Goal: Task Accomplishment & Management: Complete application form

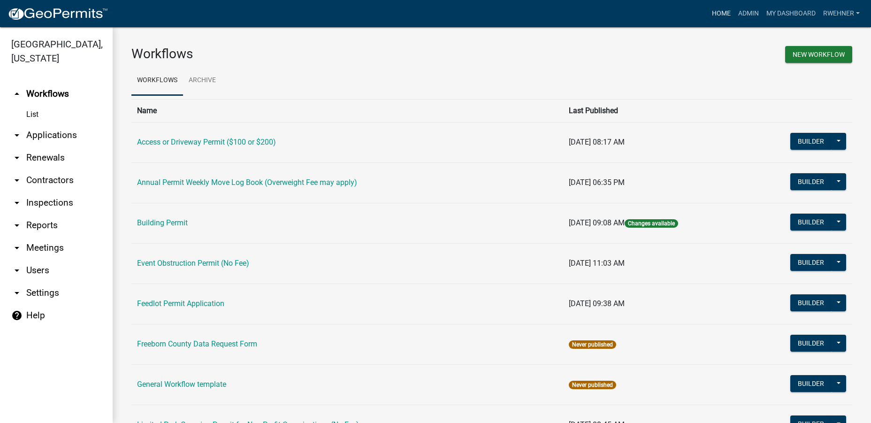
click at [716, 14] on link "Home" at bounding box center [721, 14] width 26 height 18
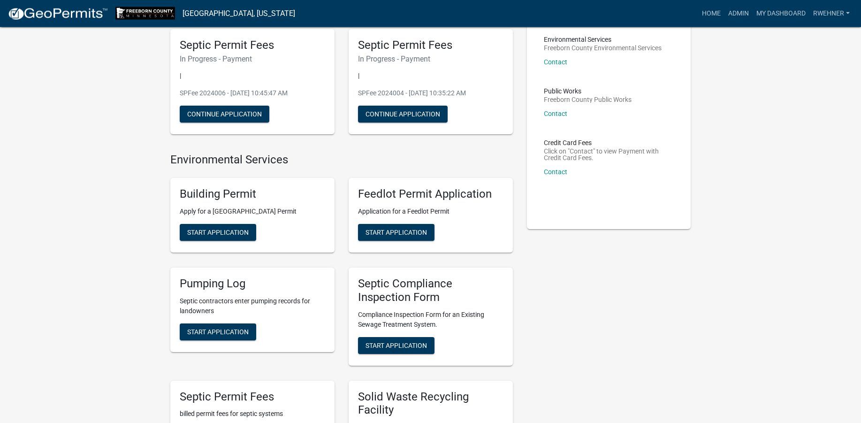
scroll to position [72, 0]
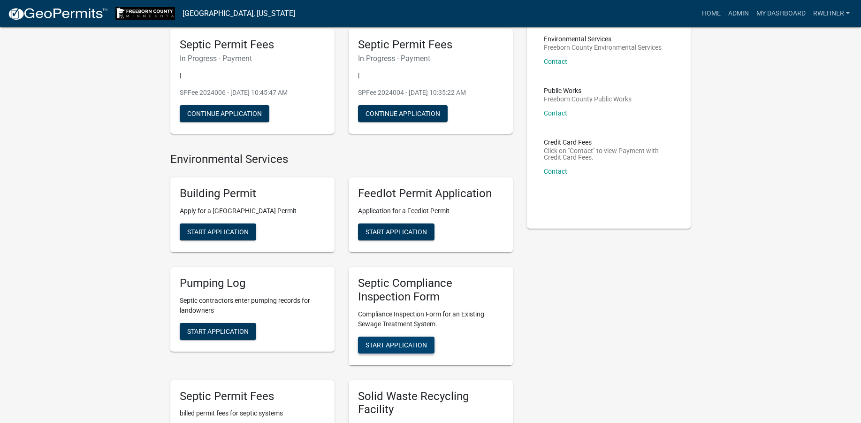
click at [389, 344] on span "Start Application" at bounding box center [396, 345] width 61 height 8
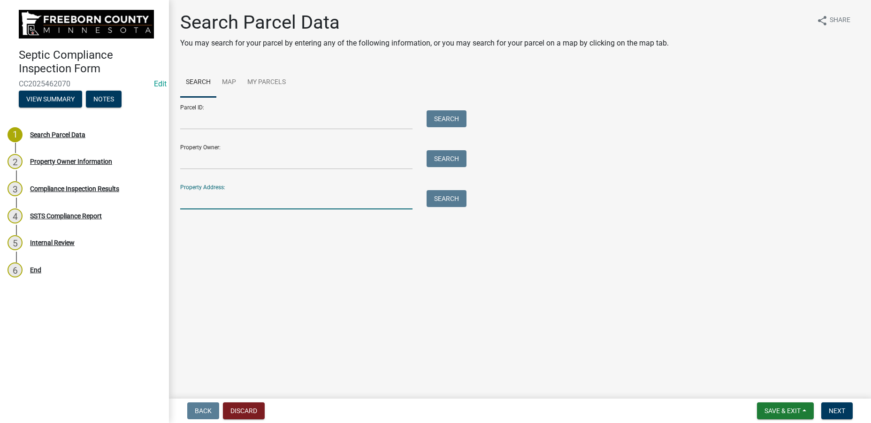
click at [232, 201] on input "Property Address:" at bounding box center [296, 199] width 232 height 19
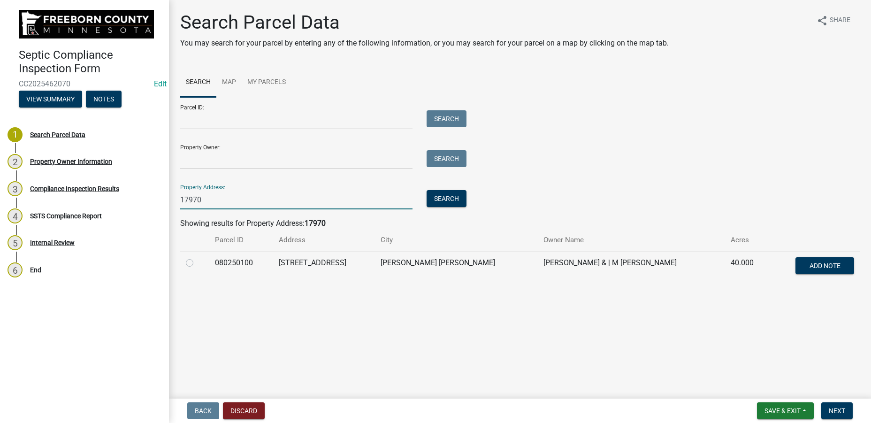
type input "17970"
click at [197, 257] on label at bounding box center [197, 257] width 0 height 0
click at [197, 262] on input "radio" at bounding box center [200, 260] width 6 height 6
radio input "true"
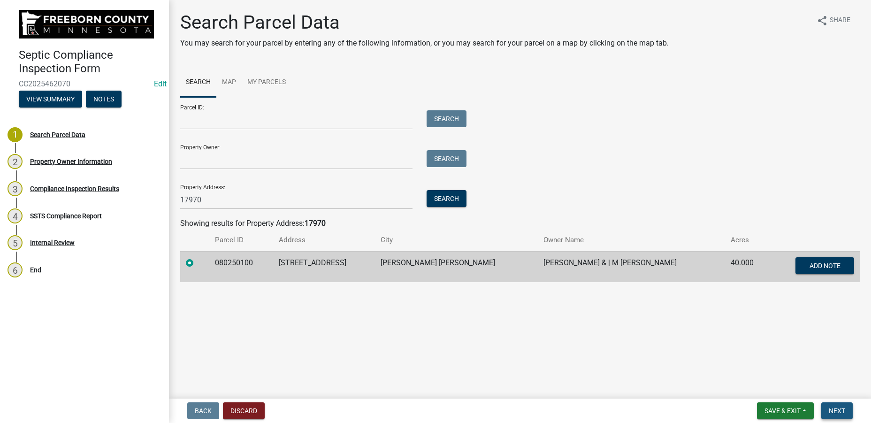
click at [837, 413] on span "Next" at bounding box center [837, 411] width 16 height 8
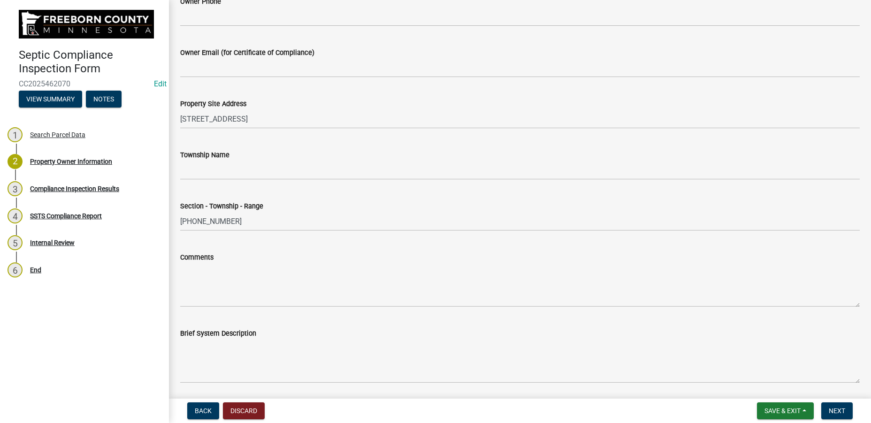
scroll to position [397, 0]
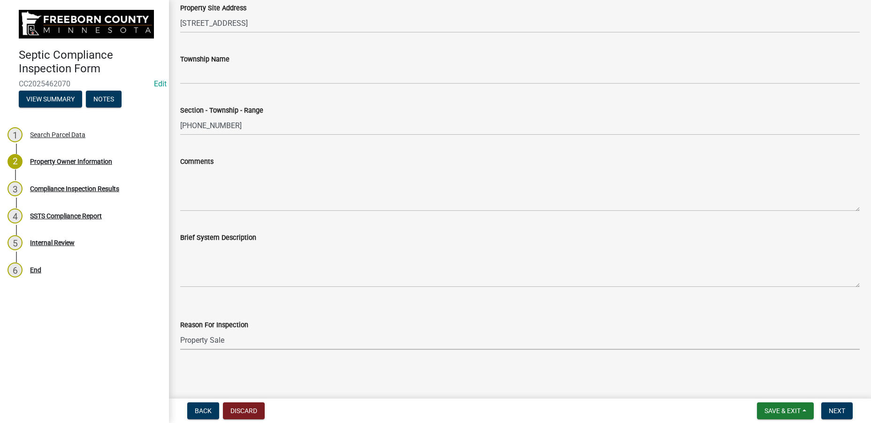
click option "Property Sale" at bounding box center [0, 0] width 0 height 0
select select "d6fd99ce-8a43-4bcf-938d-761da4bf36de"
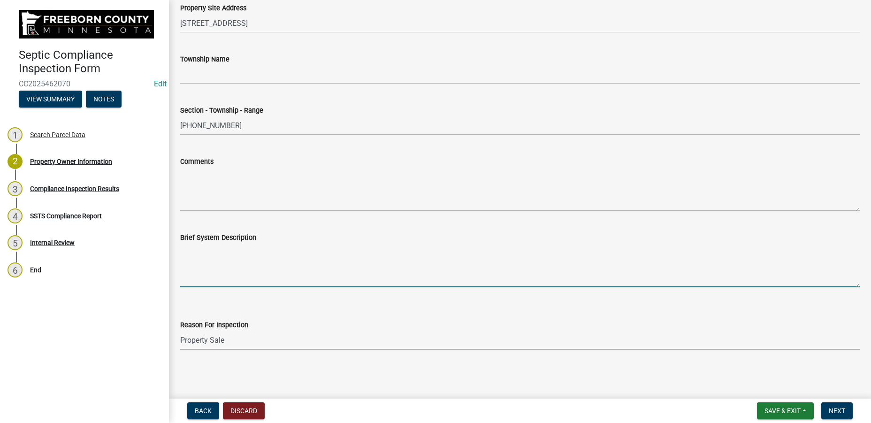
click at [225, 265] on textarea "Brief System Description" at bounding box center [520, 265] width 680 height 44
type textarea "Baffle has fallen off on inlet side. No riser cover access too replace. 1000 g …"
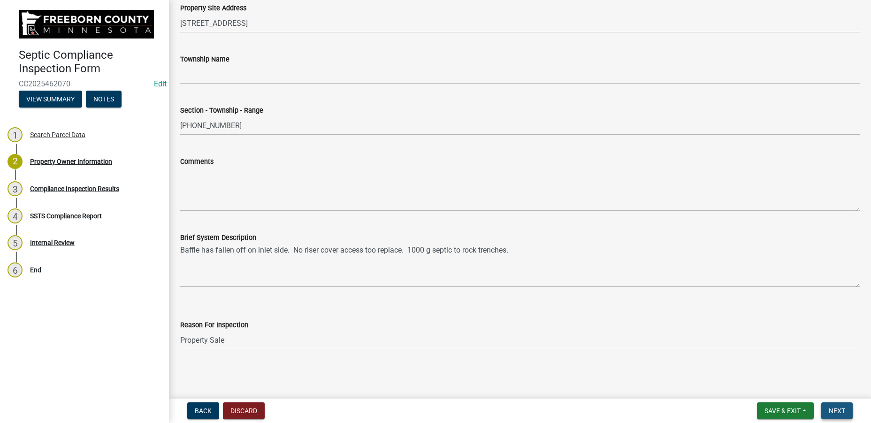
click at [829, 407] on span "Next" at bounding box center [837, 411] width 16 height 8
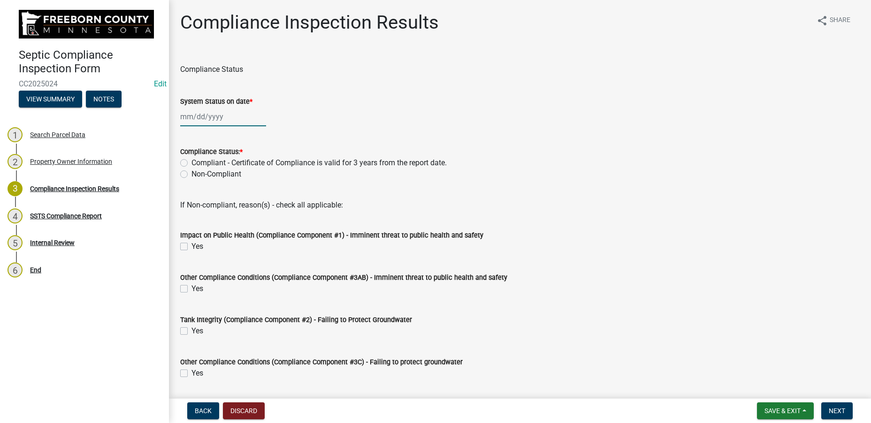
select select "8"
select select "2025"
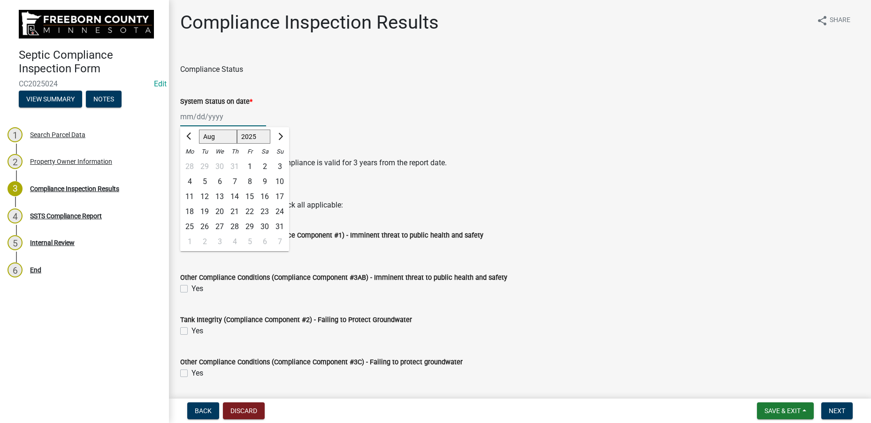
click at [198, 122] on input "System Status on date *" at bounding box center [223, 116] width 86 height 19
click at [191, 180] on div "4" at bounding box center [189, 181] width 15 height 15
type input "[DATE]"
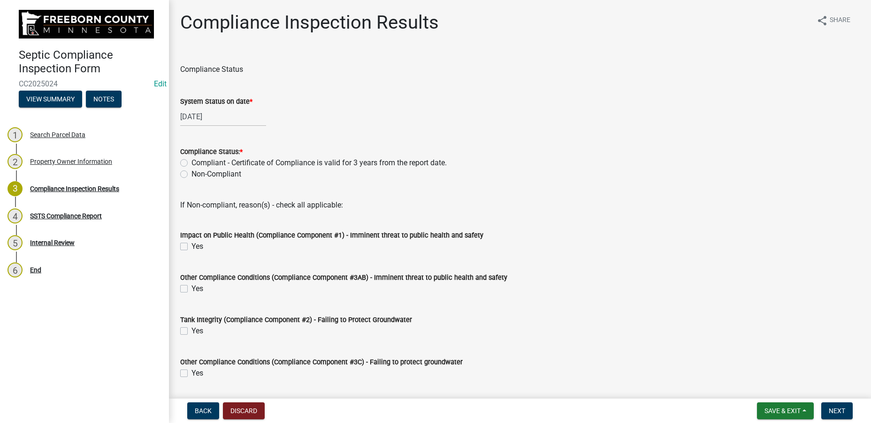
click at [191, 160] on label "Compliant - Certificate of Compliance is valid for 3 years from the report date." at bounding box center [318, 162] width 255 height 11
click at [191, 160] on input "Compliant - Certificate of Compliance is valid for 3 years from the report date." at bounding box center [194, 160] width 6 height 6
radio input "true"
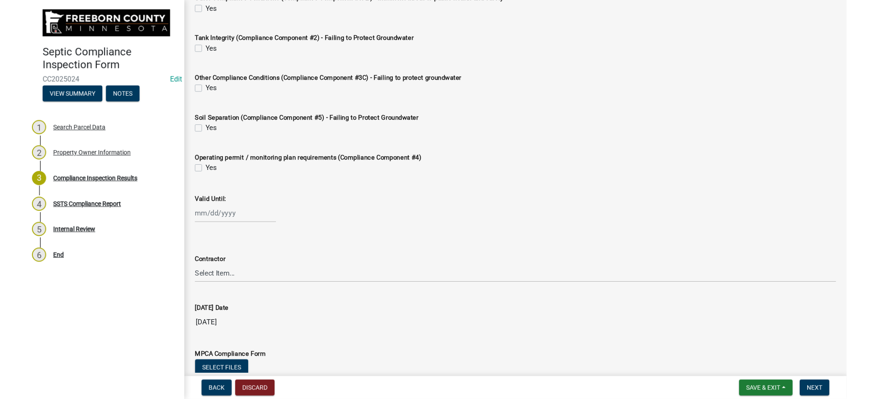
scroll to position [299, 0]
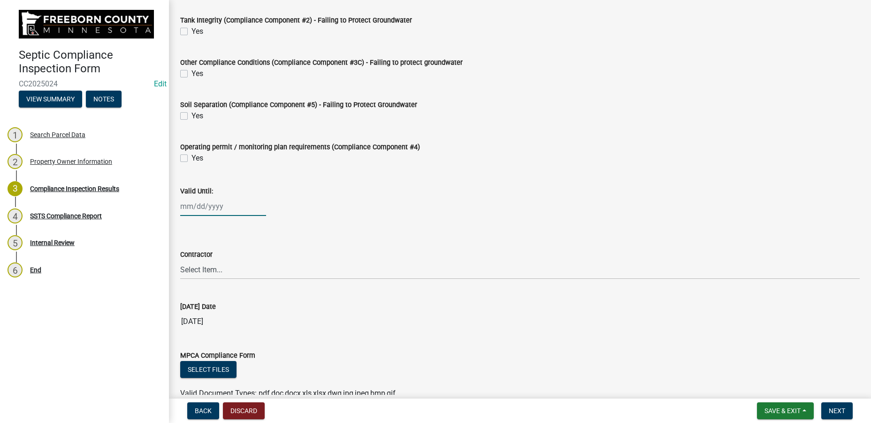
click at [184, 209] on input "Valid Until:" at bounding box center [223, 206] width 86 height 19
select select "8"
select select "2025"
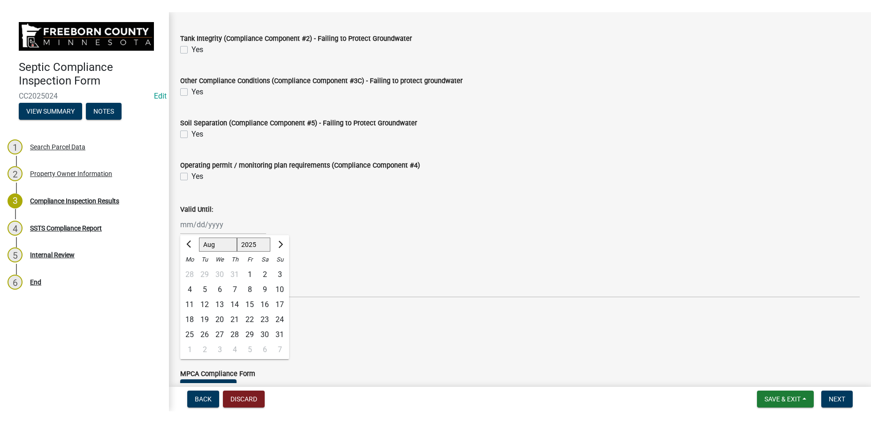
scroll to position [294, 0]
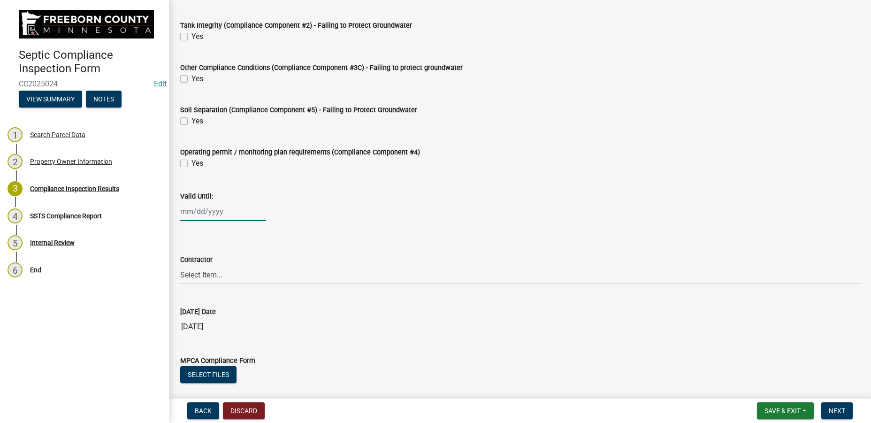
click at [196, 215] on input "Valid Until:" at bounding box center [223, 211] width 86 height 19
select select "8"
select select "2025"
click at [196, 215] on input "Valid Until:" at bounding box center [223, 211] width 86 height 19
type input "[DATE]"
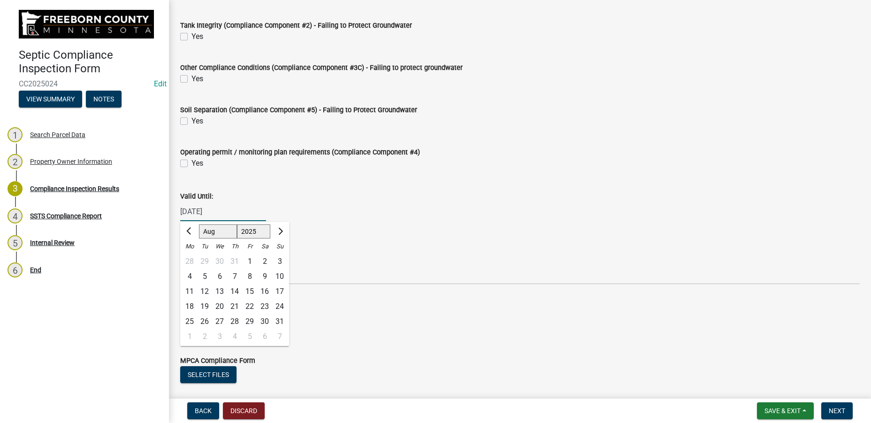
click at [356, 202] on div "Valid Until: [DATE] Jan Feb Mar Apr May Jun [DATE] Aug Sep Oct Nov [DATE] 1526 …" at bounding box center [520, 199] width 680 height 44
click at [180, 265] on select "Select Item... P & L Excavating Precision Septic Services [PERSON_NAME] Excavat…" at bounding box center [520, 274] width 680 height 19
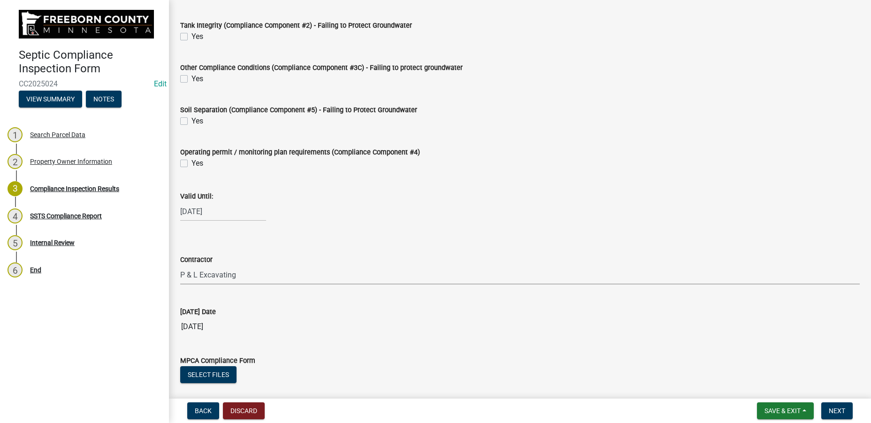
click option "P & L Excavating" at bounding box center [0, 0] width 0 height 0
select select "a4b440af-86cc-4e74-8744-b4ec83ffff55"
click at [830, 407] on span "Next" at bounding box center [837, 411] width 16 height 8
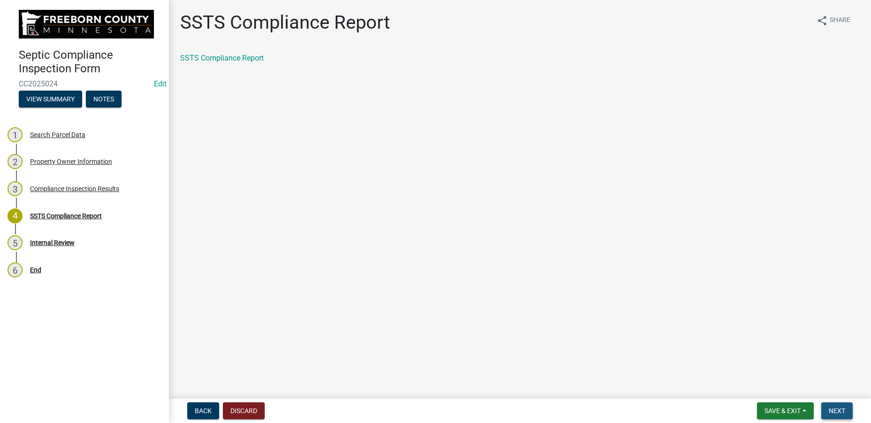
click at [830, 407] on span "Next" at bounding box center [837, 411] width 16 height 8
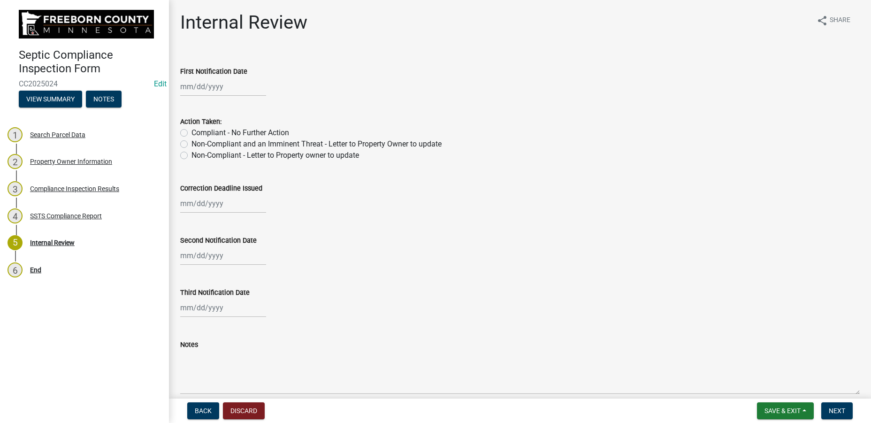
click at [222, 133] on label "Compliant - No Further Action" at bounding box center [240, 132] width 98 height 11
click at [198, 133] on input "Compliant - No Further Action" at bounding box center [194, 130] width 6 height 6
radio input "true"
click at [832, 410] on span "Next" at bounding box center [837, 411] width 16 height 8
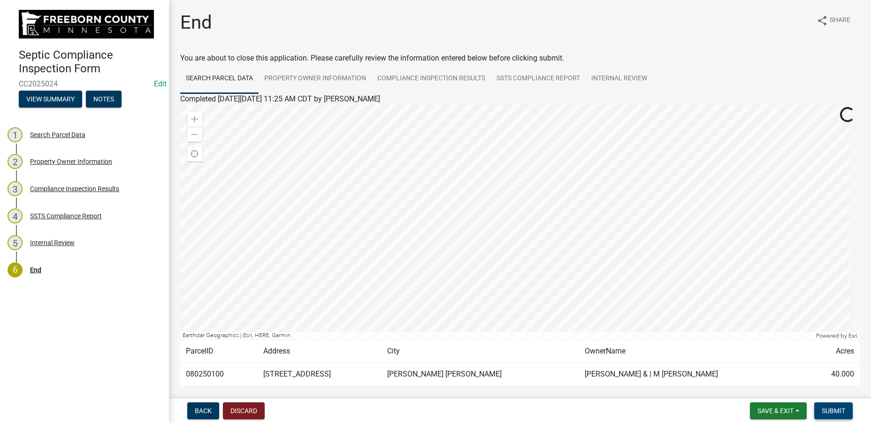
click at [832, 410] on span "Submit" at bounding box center [833, 411] width 23 height 8
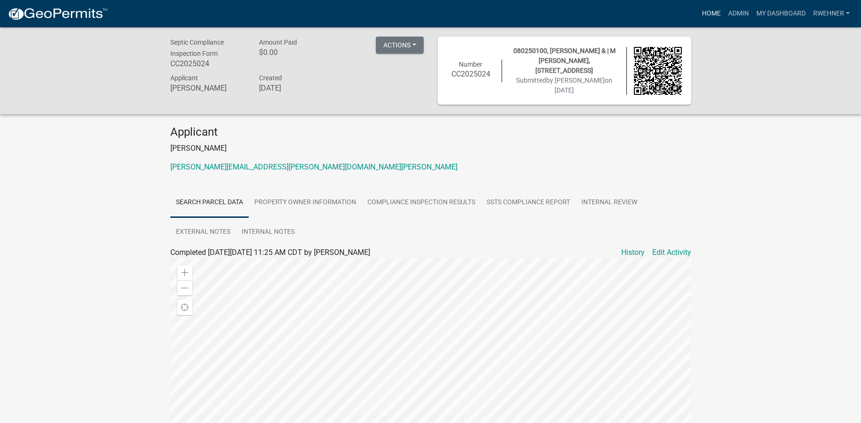
click at [708, 14] on link "Home" at bounding box center [711, 14] width 26 height 18
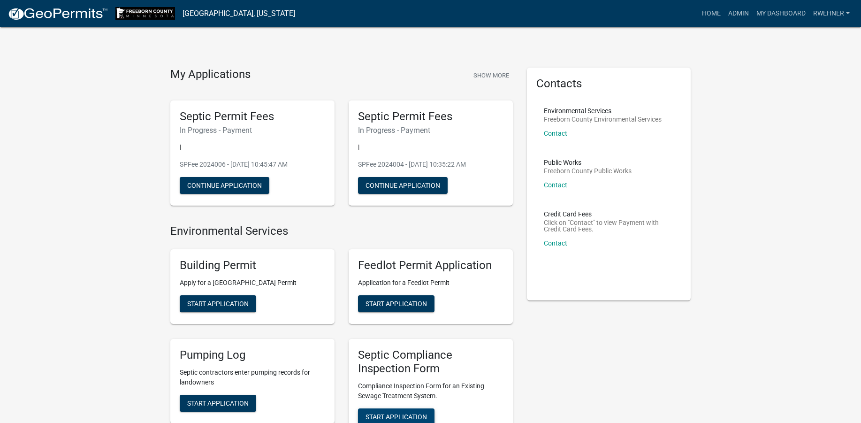
click at [373, 417] on span "Start Application" at bounding box center [396, 416] width 61 height 8
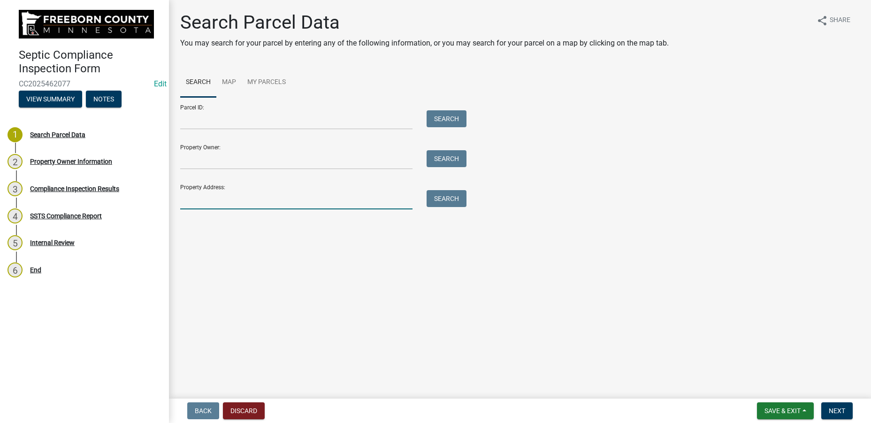
click at [263, 199] on input "Property Address:" at bounding box center [296, 199] width 232 height 19
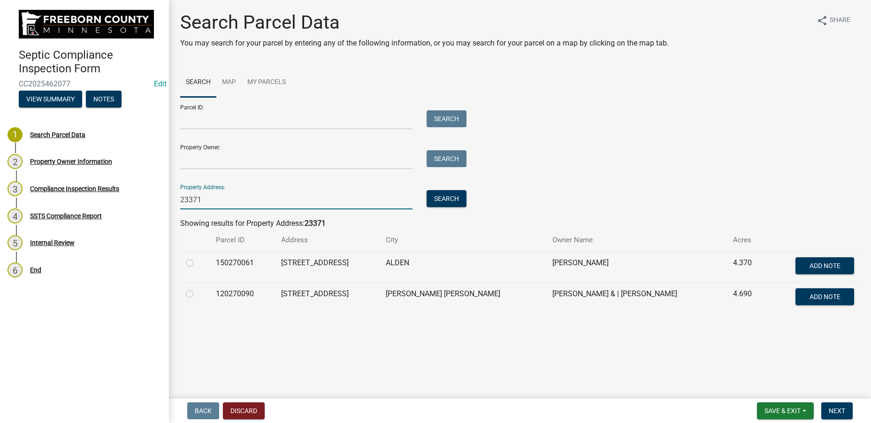
type input "23371"
click at [197, 257] on label at bounding box center [197, 257] width 0 height 0
click at [197, 261] on input "radio" at bounding box center [200, 260] width 6 height 6
radio input "true"
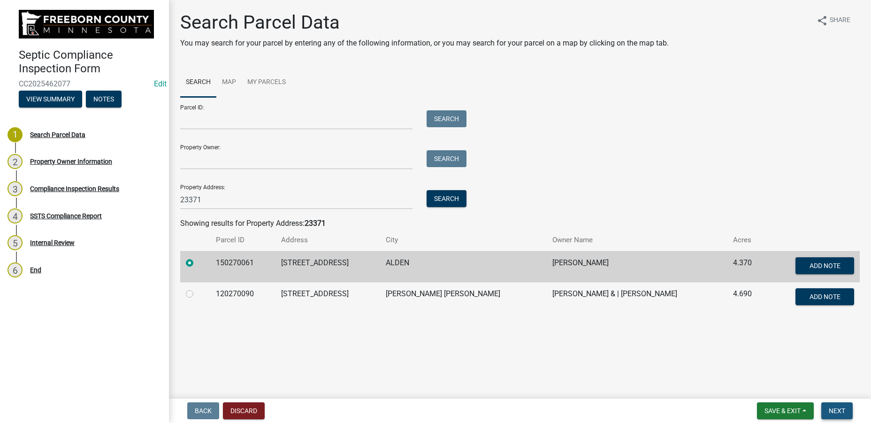
click at [838, 413] on span "Next" at bounding box center [837, 411] width 16 height 8
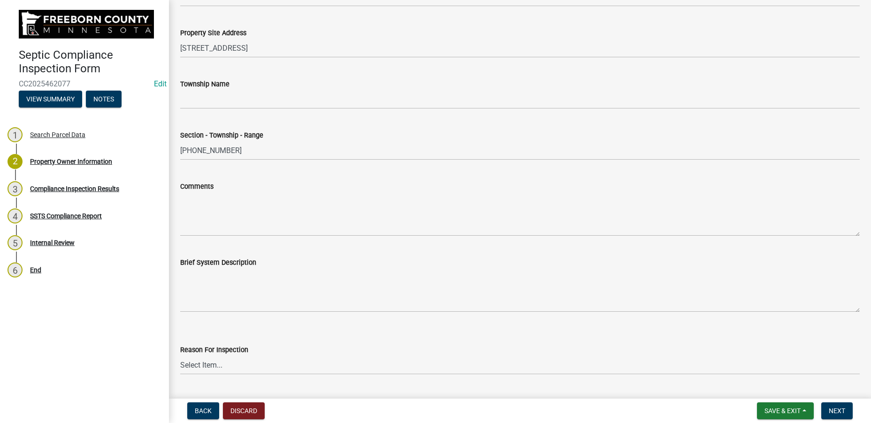
scroll to position [397, 0]
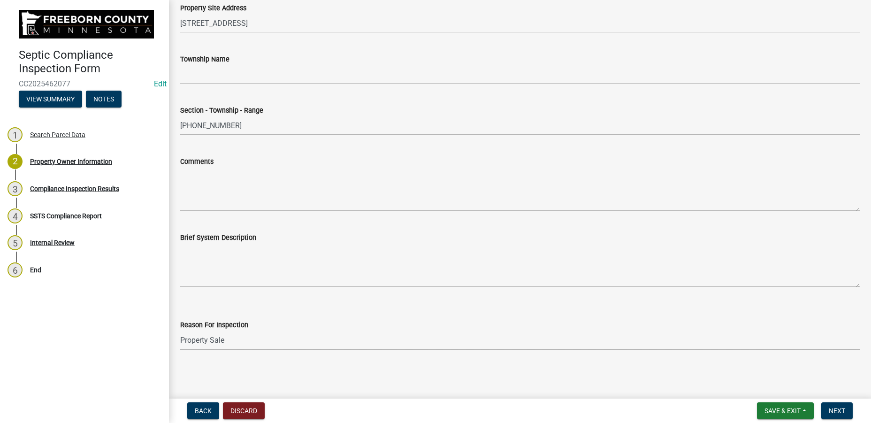
click option "Property Sale" at bounding box center [0, 0] width 0 height 0
select select "d6fd99ce-8a43-4bcf-938d-761da4bf36de"
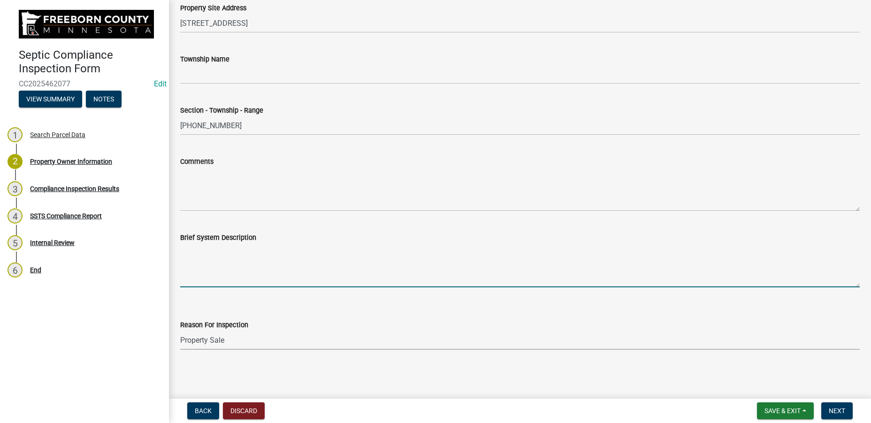
click at [211, 269] on textarea "Brief System Description" at bounding box center [520, 265] width 680 height 44
type textarea "1000 g septic to gravelless drainfield"
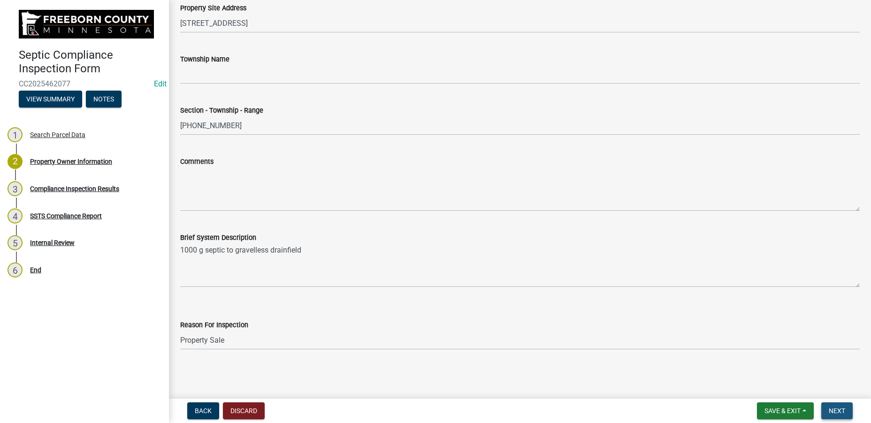
click at [840, 414] on span "Next" at bounding box center [837, 411] width 16 height 8
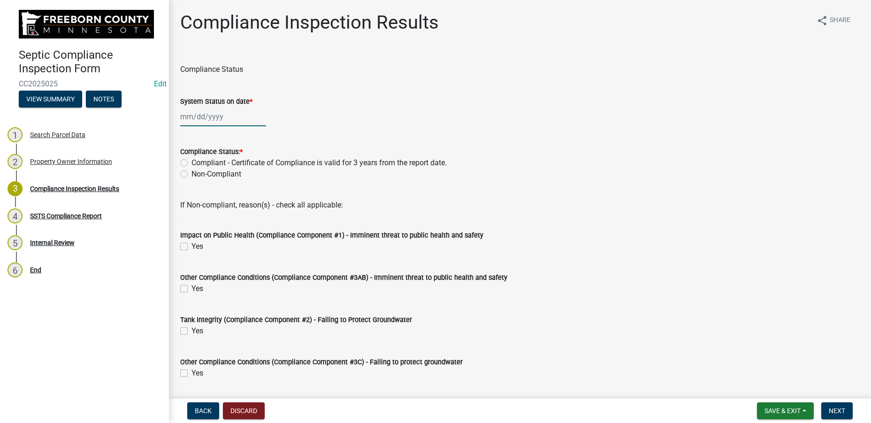
select select "8"
select select "2025"
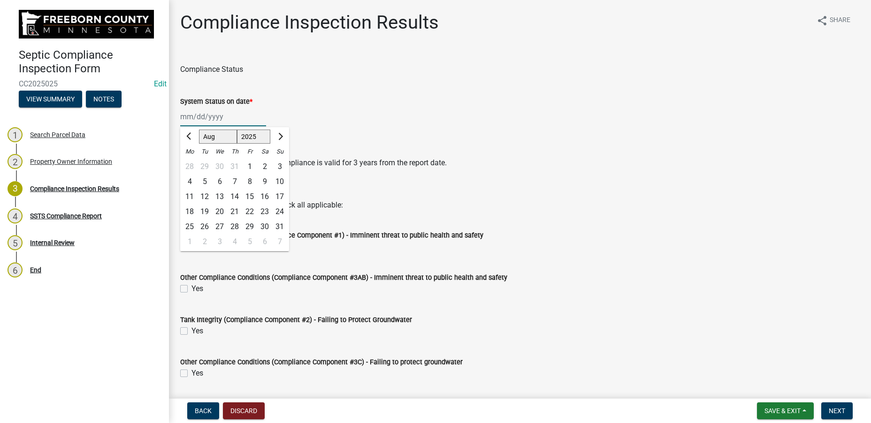
click at [220, 117] on input "System Status on date *" at bounding box center [223, 116] width 86 height 19
click at [189, 182] on div "4" at bounding box center [189, 181] width 15 height 15
type input "[DATE]"
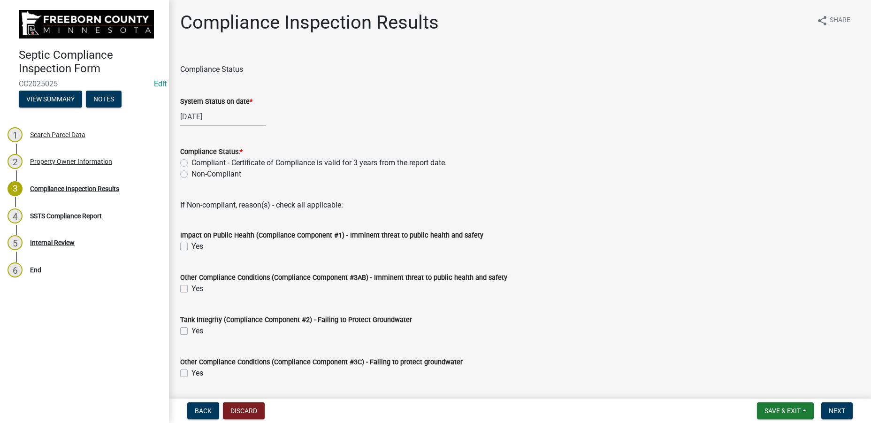
click at [191, 177] on label "Non-Compliant" at bounding box center [216, 173] width 50 height 11
click at [191, 175] on input "Non-Compliant" at bounding box center [194, 171] width 6 height 6
radio input "true"
click at [599, 300] on wm-data-entity-input "Other Compliance Conditions (Compliance Component #3AB) - Imminent threat to pu…" at bounding box center [520, 281] width 680 height 42
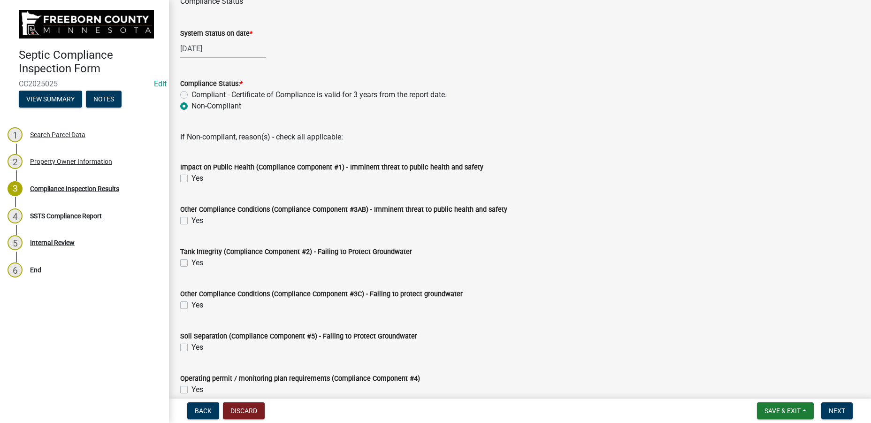
scroll to position [107, 0]
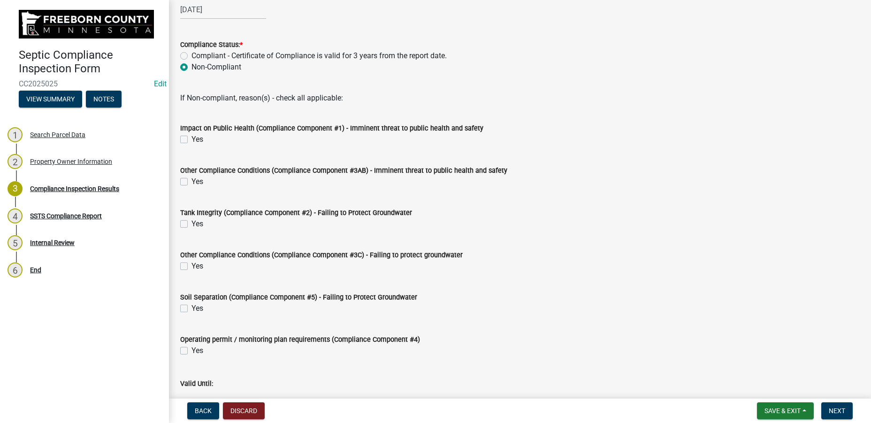
click at [191, 309] on label "Yes" at bounding box center [197, 308] width 12 height 11
click at [191, 309] on input "Yes" at bounding box center [194, 306] width 6 height 6
checkbox input "true"
click at [496, 307] on div "Yes" at bounding box center [520, 308] width 680 height 11
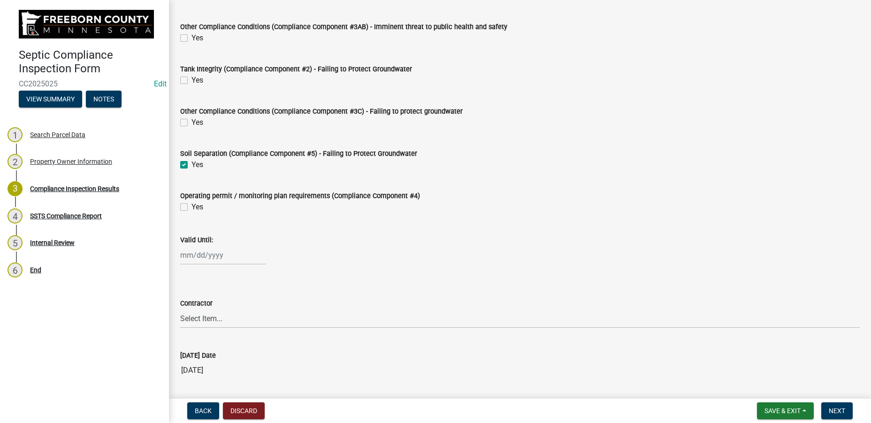
scroll to position [267, 0]
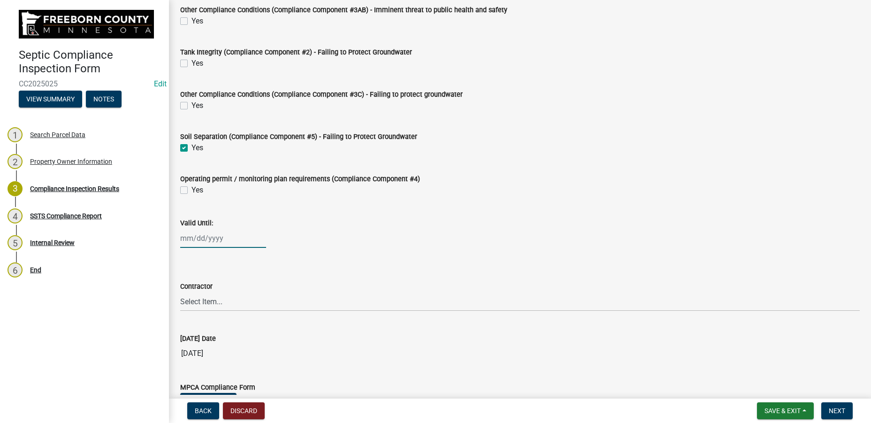
click at [197, 235] on input "Valid Until:" at bounding box center [223, 238] width 86 height 19
select select "8"
select select "2025"
click at [197, 235] on input "Valid Until:" at bounding box center [223, 238] width 86 height 19
type input "[DATE]"
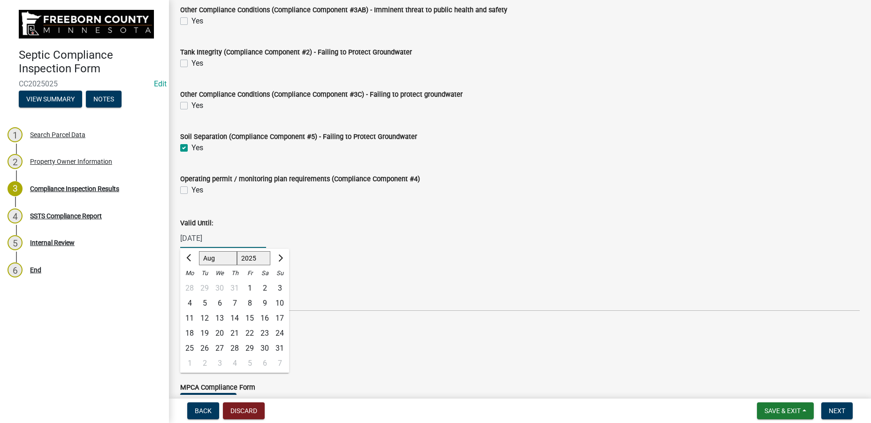
click at [374, 221] on div "Valid Until:" at bounding box center [520, 222] width 680 height 11
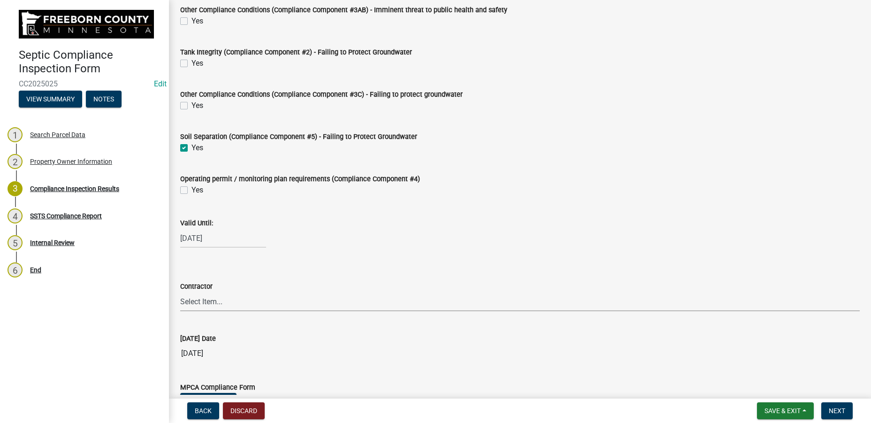
click at [180, 292] on select "Select Item... P & L Excavating Precision Septic Services [PERSON_NAME] Excavat…" at bounding box center [520, 301] width 680 height 19
click option "P & L Excavating" at bounding box center [0, 0] width 0 height 0
select select "a4b440af-86cc-4e74-8744-b4ec83ffff55"
click at [829, 405] on button "Next" at bounding box center [836, 410] width 31 height 17
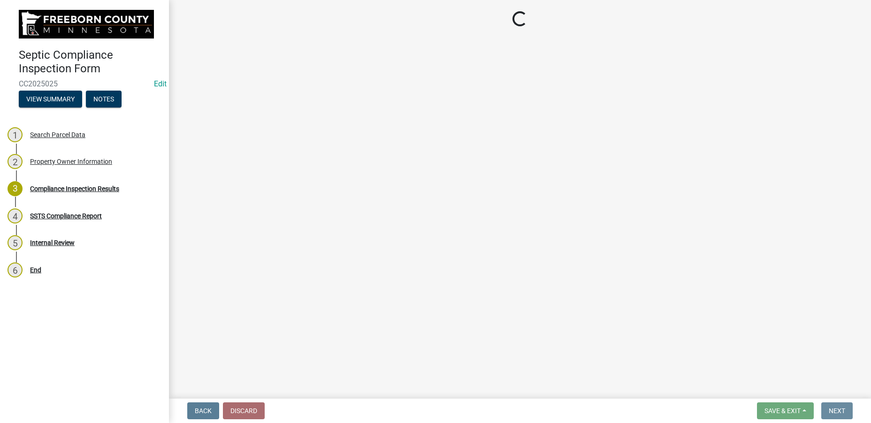
scroll to position [0, 0]
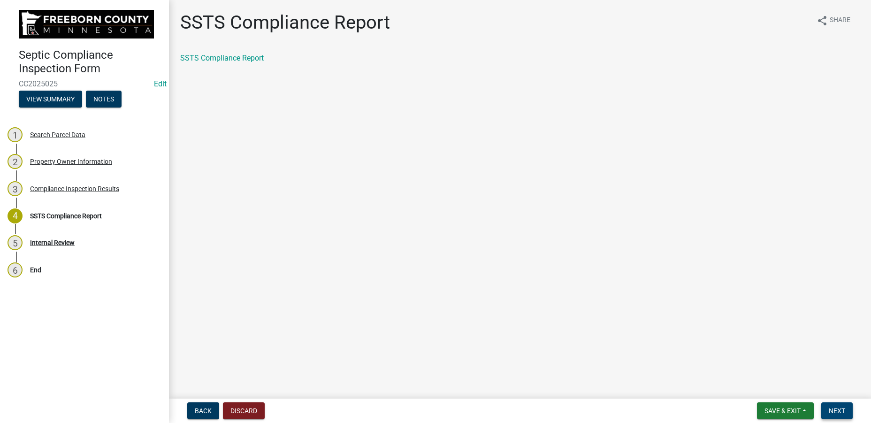
click at [829, 405] on button "Next" at bounding box center [836, 410] width 31 height 17
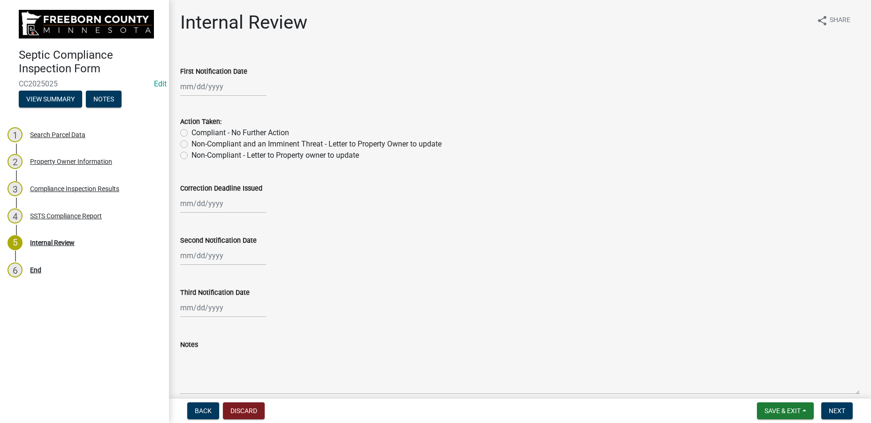
click at [333, 156] on label "Non-Compliant - Letter to Property owner to update" at bounding box center [275, 155] width 168 height 11
click at [198, 156] on input "Non-Compliant - Letter to Property owner to update" at bounding box center [194, 153] width 6 height 6
radio input "true"
click at [838, 409] on span "Next" at bounding box center [837, 411] width 16 height 8
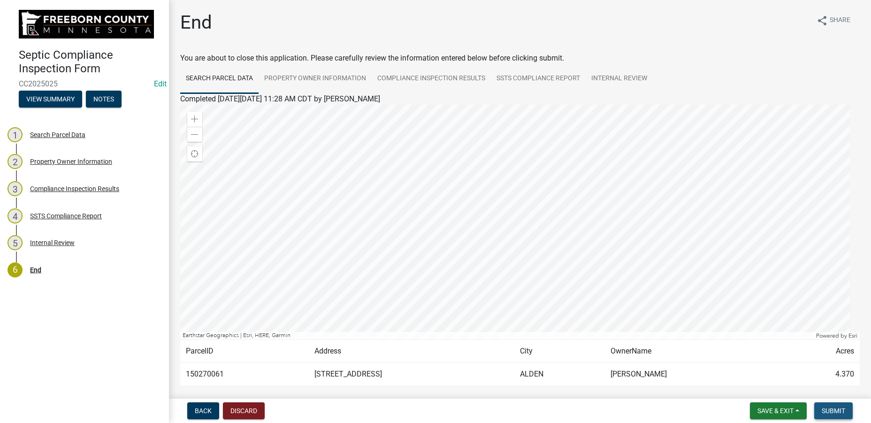
click at [838, 409] on span "Submit" at bounding box center [833, 411] width 23 height 8
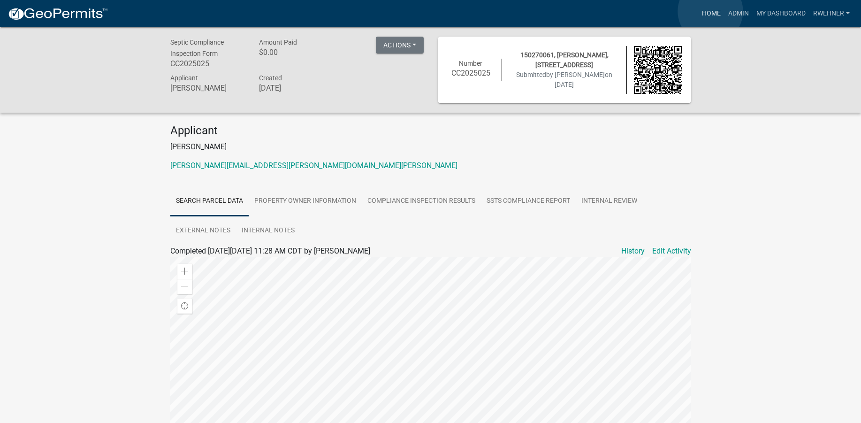
click at [710, 11] on link "Home" at bounding box center [711, 14] width 26 height 18
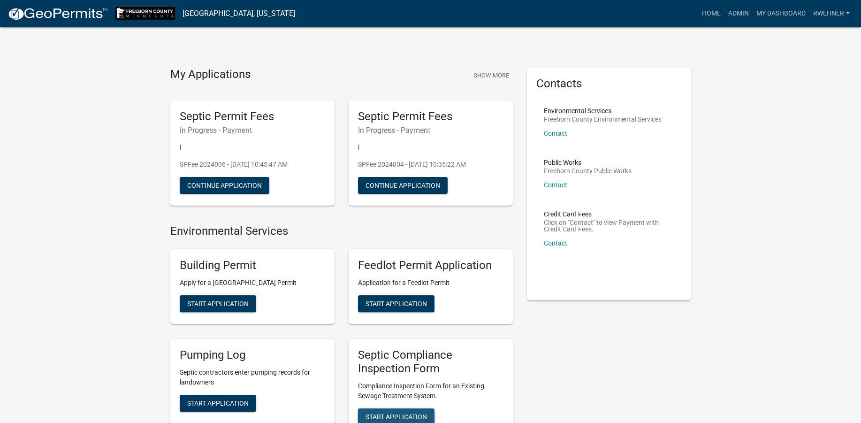
click at [382, 416] on span "Start Application" at bounding box center [396, 416] width 61 height 8
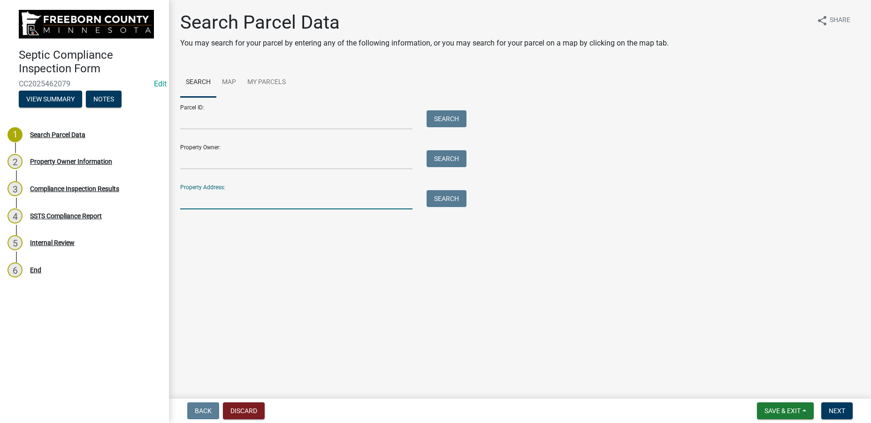
click at [233, 200] on input "Property Address:" at bounding box center [296, 199] width 232 height 19
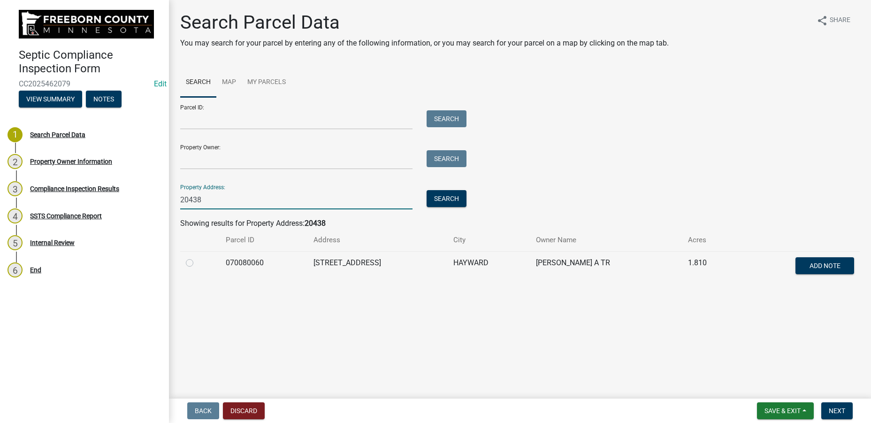
type input "20438"
click at [197, 257] on label at bounding box center [197, 257] width 0 height 0
click at [197, 263] on input "radio" at bounding box center [200, 260] width 6 height 6
radio input "true"
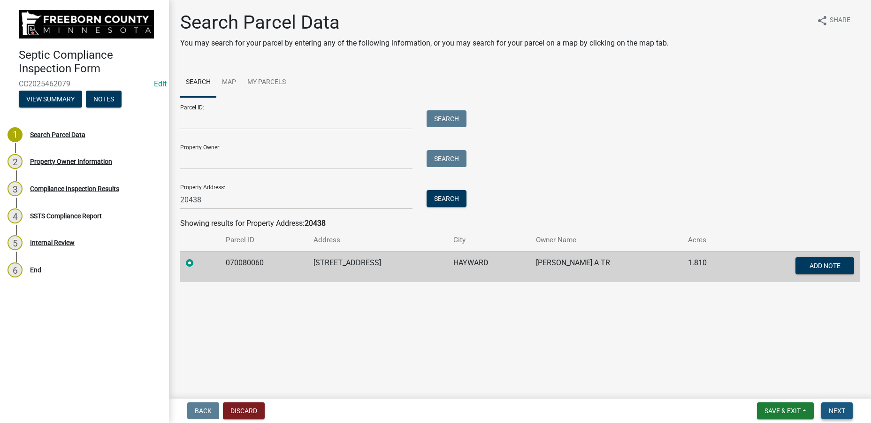
click at [845, 410] on span "Next" at bounding box center [837, 411] width 16 height 8
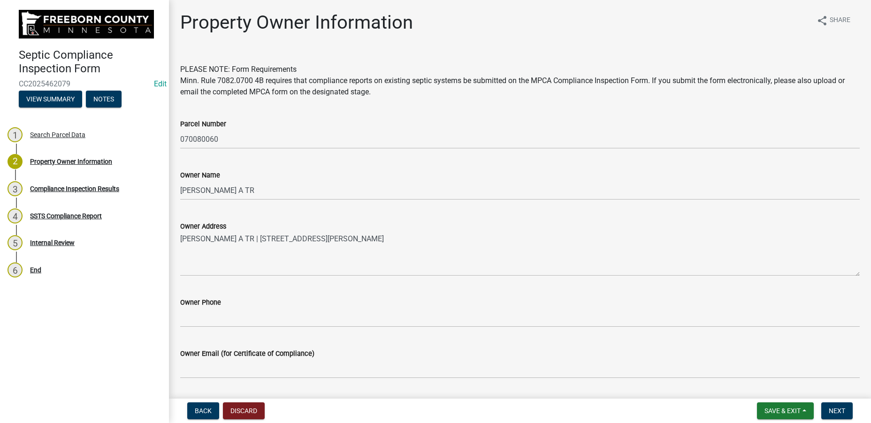
click at [624, 51] on div "Property Owner Information share Share PLEASE NOTE: Form Requirements Minn. Rul…" at bounding box center [520, 387] width 694 height 752
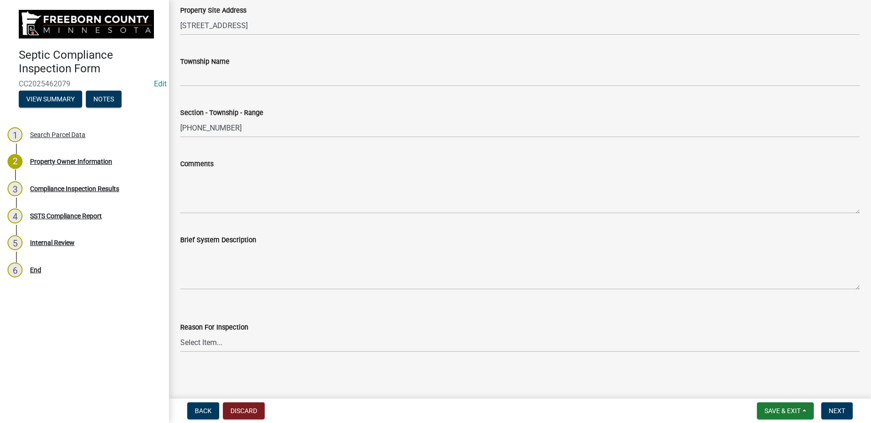
scroll to position [397, 0]
click at [180, 330] on select "Select Item... Property Sale Required for Permit County Compliance Inventory (C…" at bounding box center [520, 339] width 680 height 19
click option "Property Sale" at bounding box center [0, 0] width 0 height 0
select select "d6fd99ce-8a43-4bcf-938d-761da4bf36de"
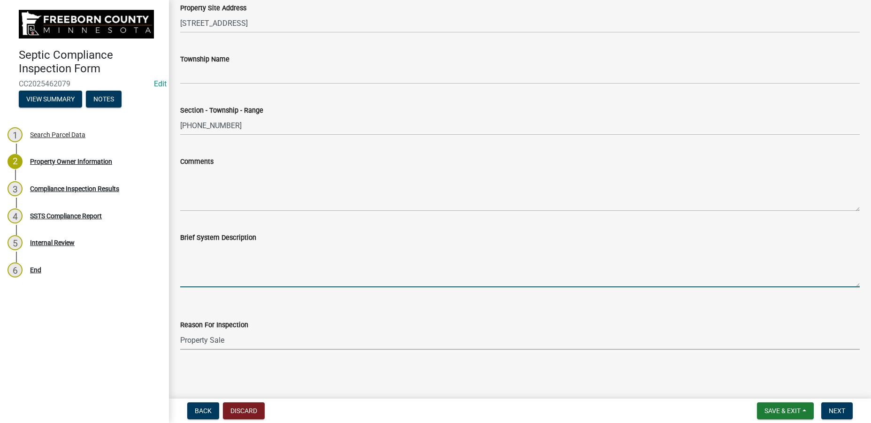
click at [239, 281] on textarea "Brief System Description" at bounding box center [520, 265] width 680 height 44
type textarea "1000 g septic to 600 pump to 270 lines of [PERSON_NAME]."
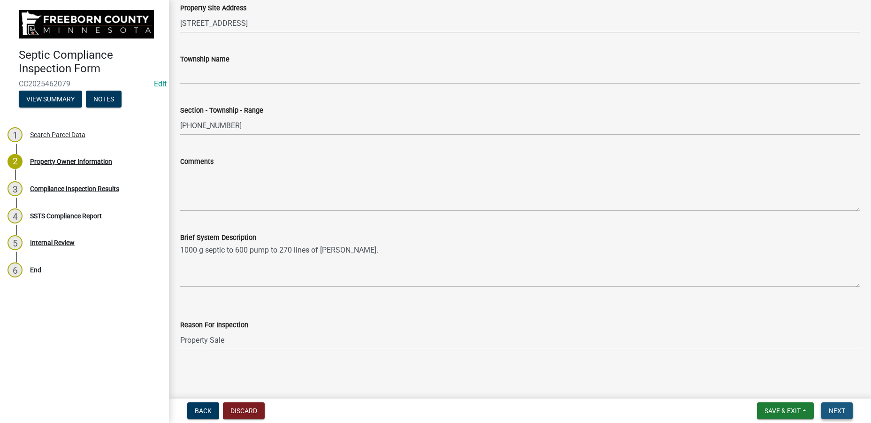
click at [845, 410] on span "Next" at bounding box center [837, 411] width 16 height 8
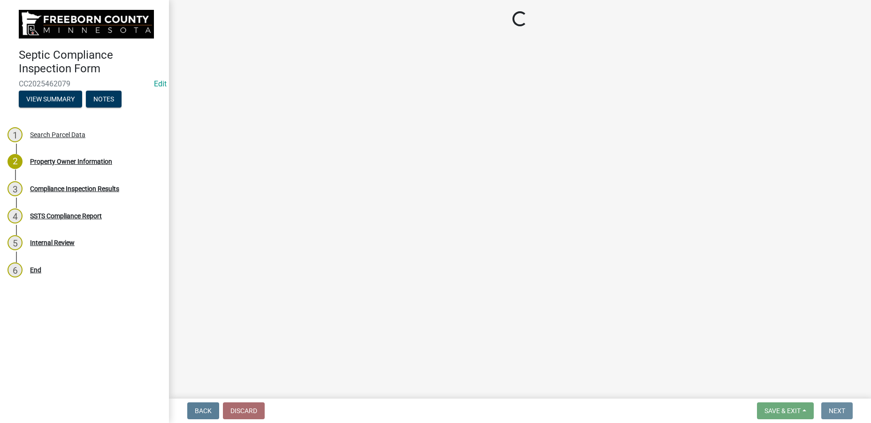
scroll to position [0, 0]
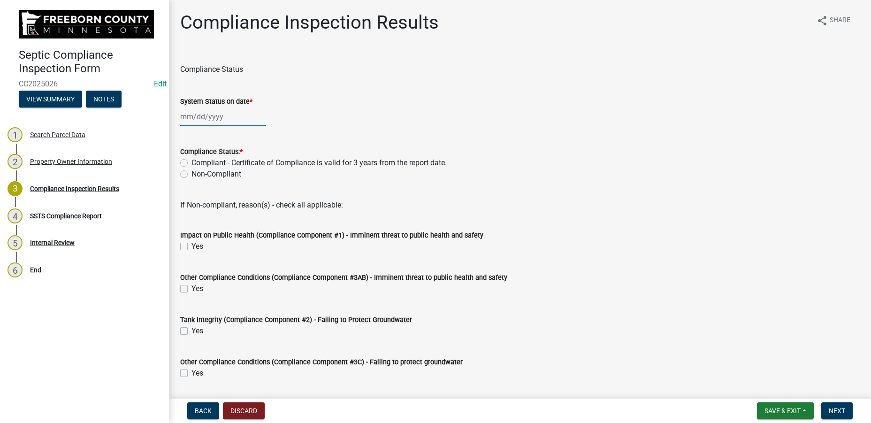
click at [233, 113] on input "System Status on date *" at bounding box center [223, 116] width 86 height 19
select select "8"
select select "2025"
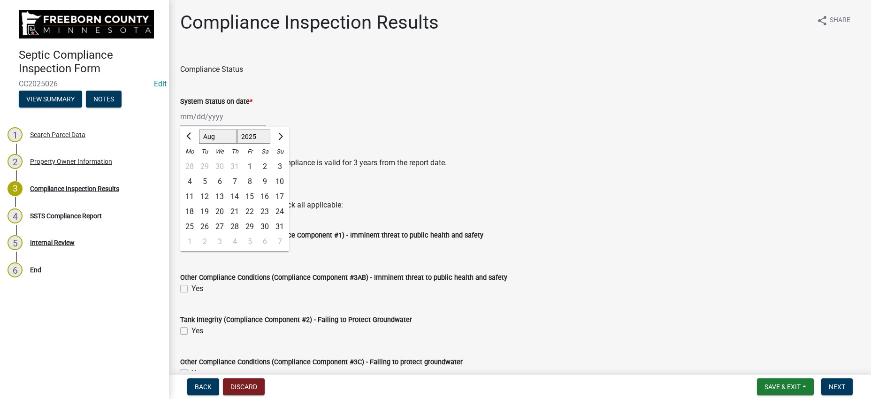
click at [250, 183] on div "8" at bounding box center [249, 181] width 15 height 15
type input "[DATE]"
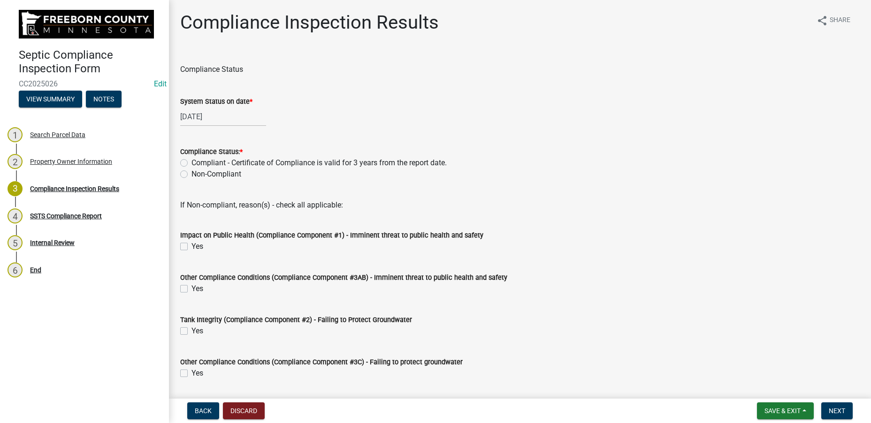
click at [213, 160] on label "Compliant - Certificate of Compliance is valid for 3 years from the report date." at bounding box center [318, 162] width 255 height 11
click at [198, 160] on input "Compliant - Certificate of Compliance is valid for 3 years from the report date." at bounding box center [194, 160] width 6 height 6
radio input "true"
click at [593, 210] on div "If Non-compliant, reason(s) - check all applicable:" at bounding box center [520, 204] width 680 height 11
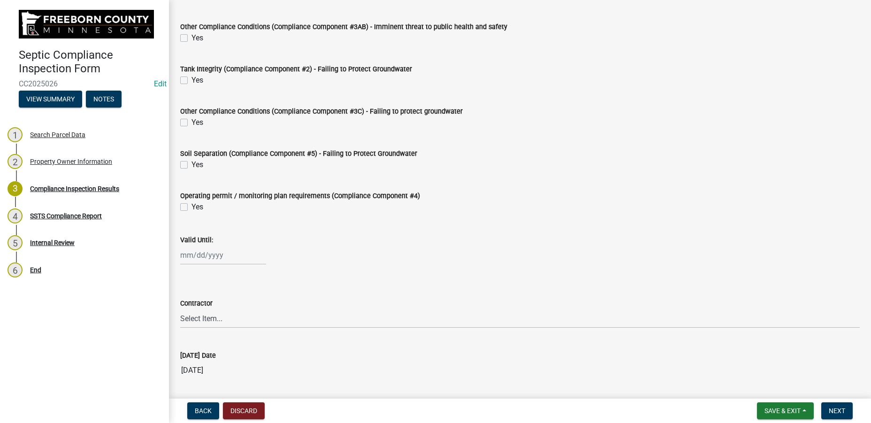
scroll to position [267, 0]
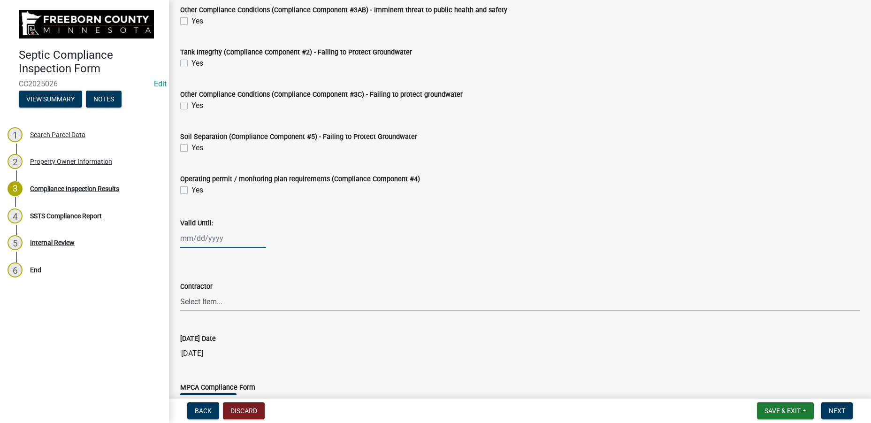
click at [244, 237] on input "Valid Until:" at bounding box center [223, 238] width 86 height 19
select select "8"
select select "2025"
click at [244, 237] on div "[PERSON_NAME] Feb Mar Apr [PERSON_NAME][DATE] Oct Nov [DATE] 1526 1527 1528 152…" at bounding box center [223, 238] width 86 height 19
click at [244, 237] on input "Valid Until:" at bounding box center [223, 238] width 86 height 19
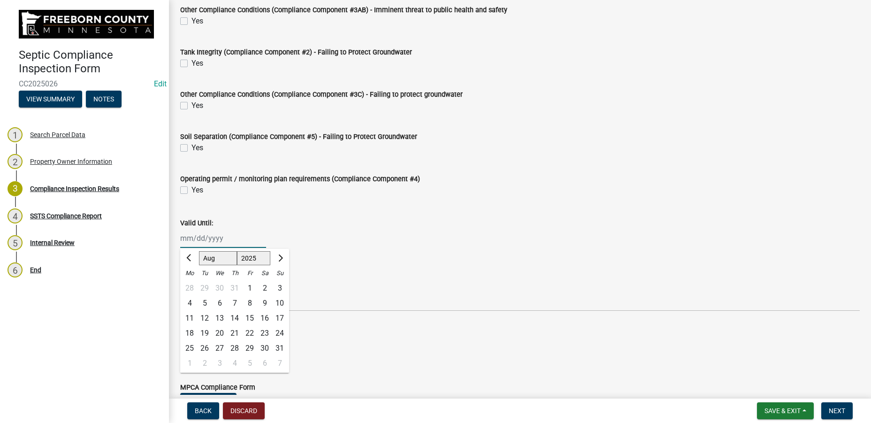
click at [188, 238] on input "Valid Until:" at bounding box center [223, 238] width 86 height 19
type input "[DATE]"
click at [319, 218] on div "Valid Until:" at bounding box center [520, 222] width 680 height 11
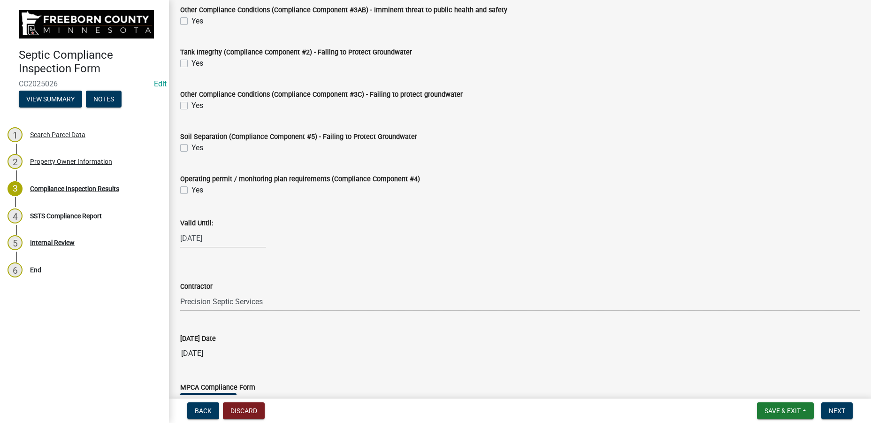
click option "Precision Septic Services" at bounding box center [0, 0] width 0 height 0
select select "1712dd66-1c59-4d8d-b780-c3501c42667d"
click at [377, 288] on div "Contractor" at bounding box center [520, 286] width 680 height 11
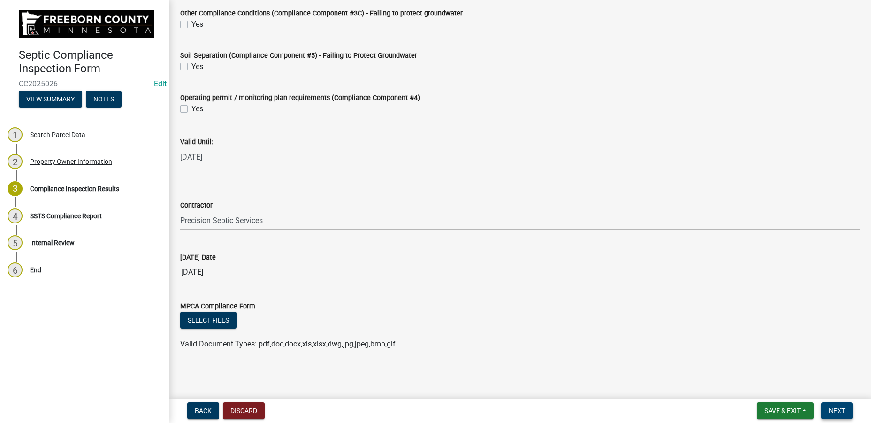
click at [834, 413] on span "Next" at bounding box center [837, 411] width 16 height 8
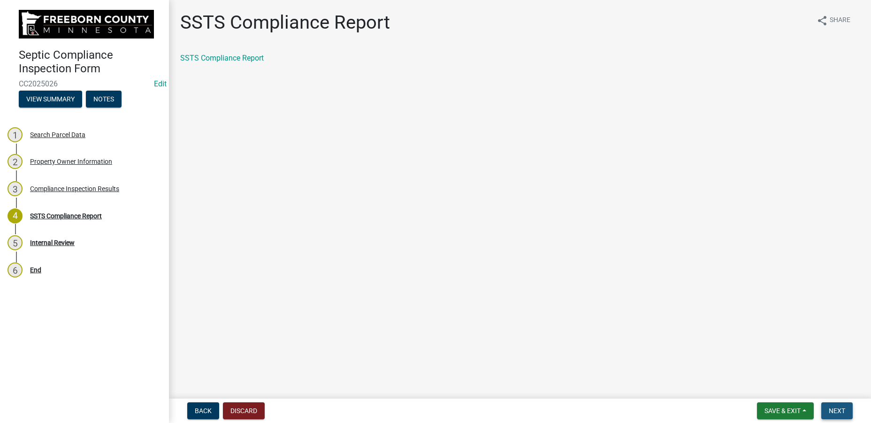
click at [834, 413] on span "Next" at bounding box center [837, 411] width 16 height 8
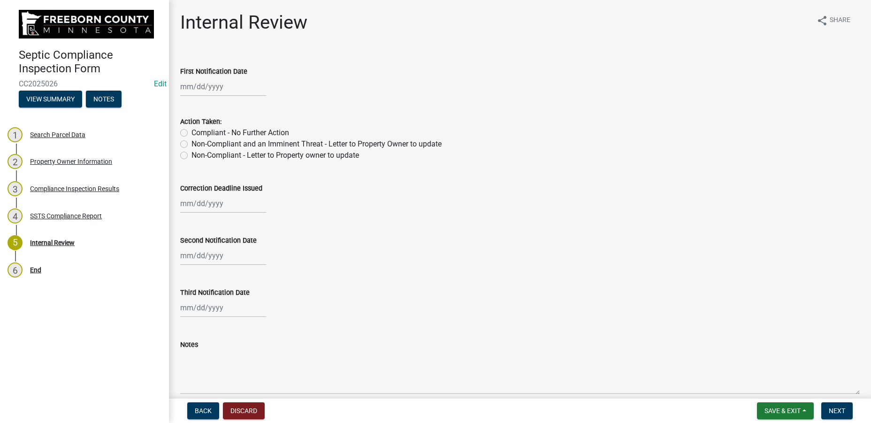
click at [233, 130] on label "Compliant - No Further Action" at bounding box center [240, 132] width 98 height 11
click at [198, 130] on input "Compliant - No Further Action" at bounding box center [194, 130] width 6 height 6
radio input "true"
click at [840, 411] on span "Next" at bounding box center [837, 411] width 16 height 8
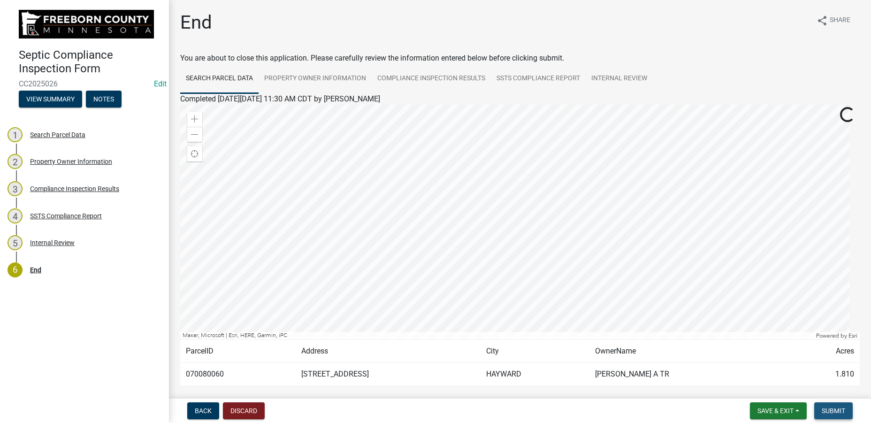
click at [840, 411] on span "Submit" at bounding box center [833, 411] width 23 height 8
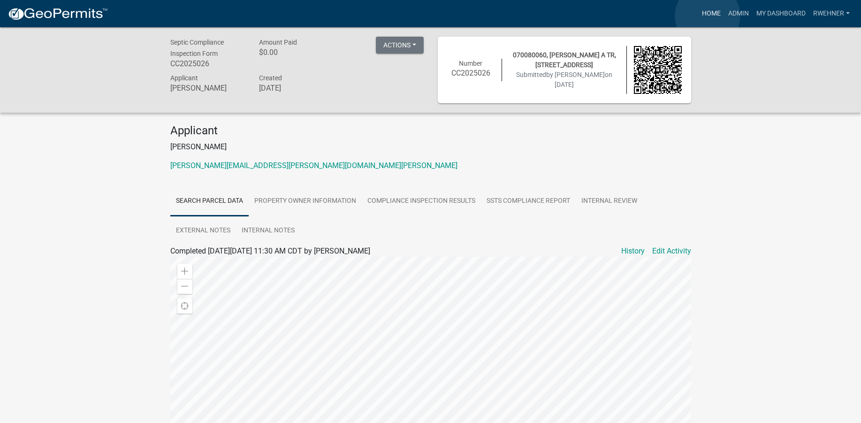
click at [708, 16] on link "Home" at bounding box center [711, 14] width 26 height 18
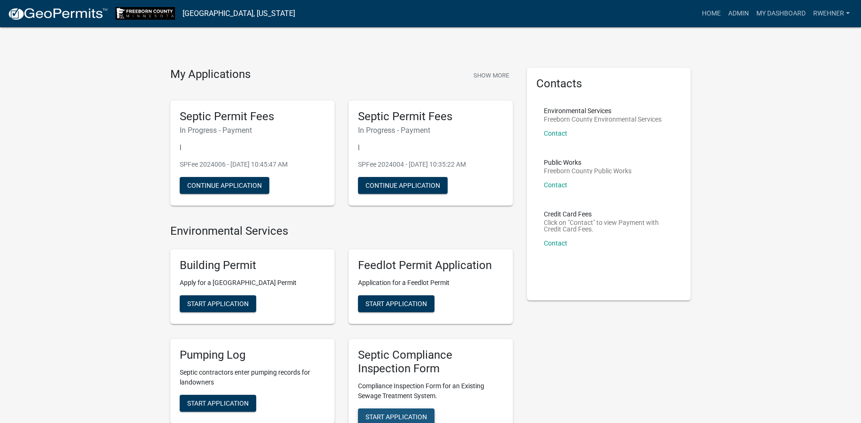
click at [394, 413] on span "Start Application" at bounding box center [396, 416] width 61 height 8
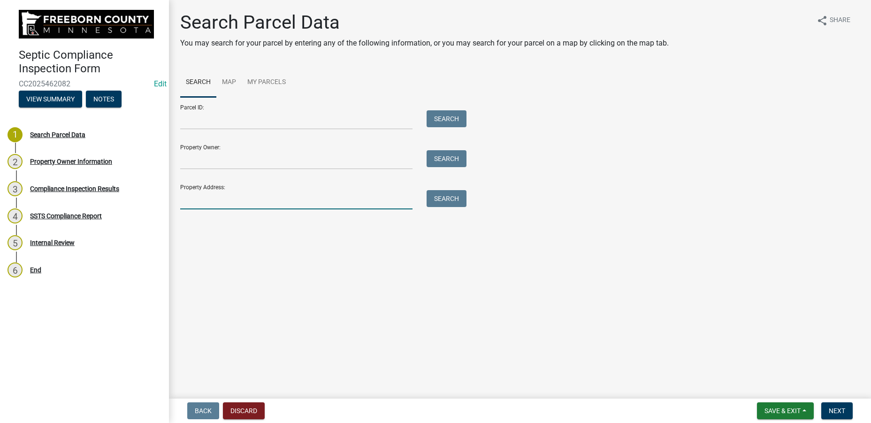
click at [197, 199] on input "Property Address:" at bounding box center [296, 199] width 232 height 19
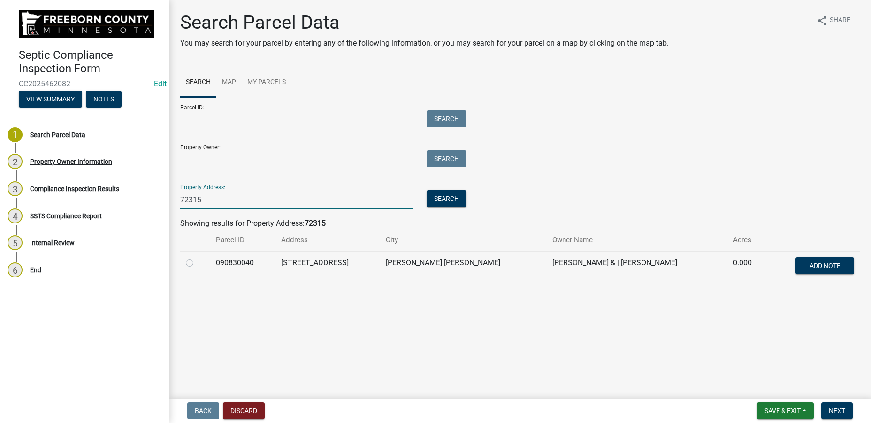
type input "72315"
click at [197, 257] on label at bounding box center [197, 257] width 0 height 0
click at [197, 263] on input "radio" at bounding box center [200, 260] width 6 height 6
radio input "true"
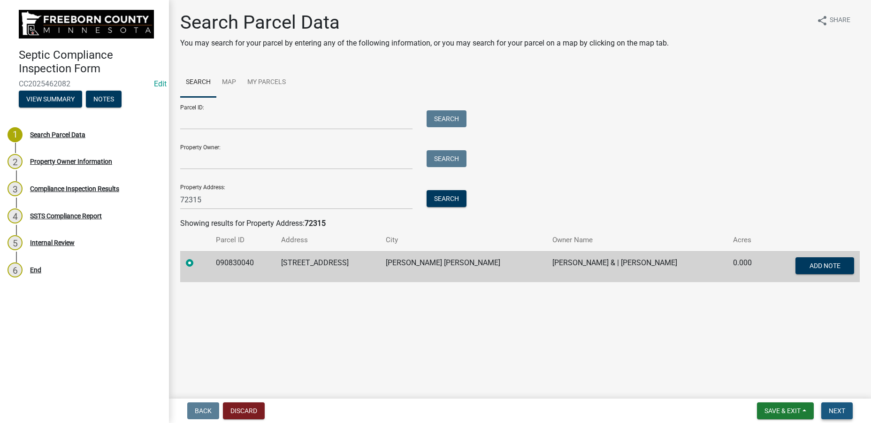
click at [847, 404] on button "Next" at bounding box center [836, 410] width 31 height 17
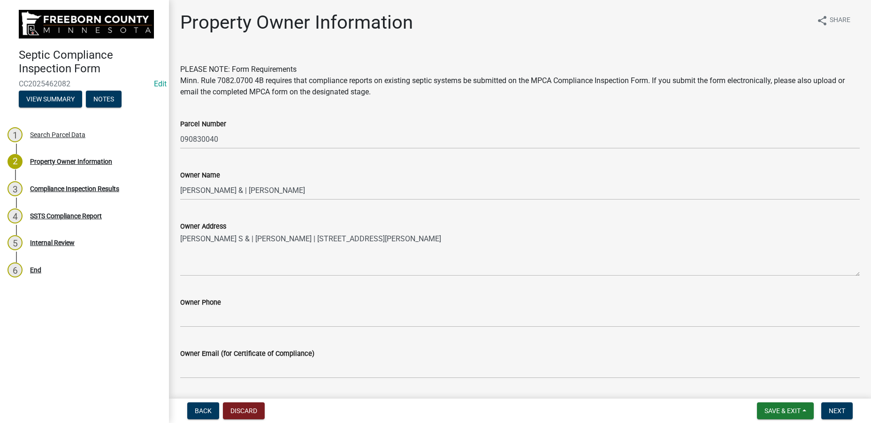
click at [562, 103] on wm-data-entity-input "PLEASE NOTE: Form Requirements Minn. Rule 7082.0700 4B requires that compliance…" at bounding box center [520, 79] width 680 height 53
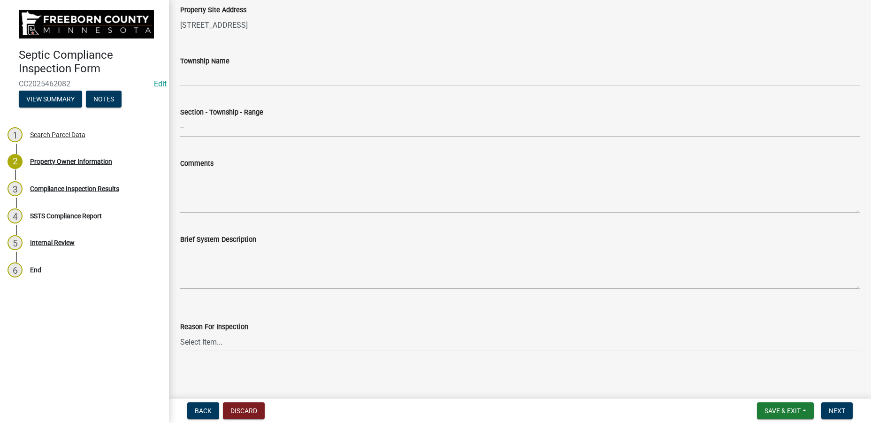
scroll to position [397, 0]
click at [180, 330] on select "Select Item... Property Sale Required for Permit County Compliance Inventory (C…" at bounding box center [520, 339] width 680 height 19
click option "Property Sale" at bounding box center [0, 0] width 0 height 0
select select "d6fd99ce-8a43-4bcf-938d-761da4bf36de"
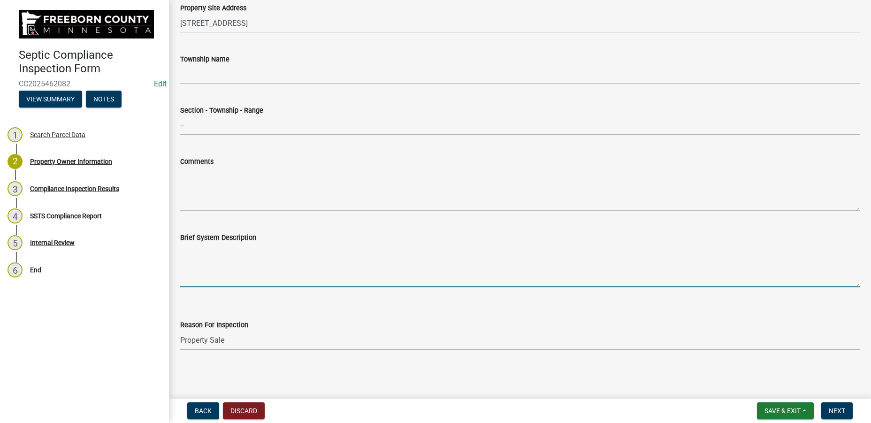
click at [211, 277] on textarea "Brief System Description" at bounding box center [520, 265] width 680 height 44
type textarea "1500 g septic to 1500 g septic to 1500 g pump tank to mound."
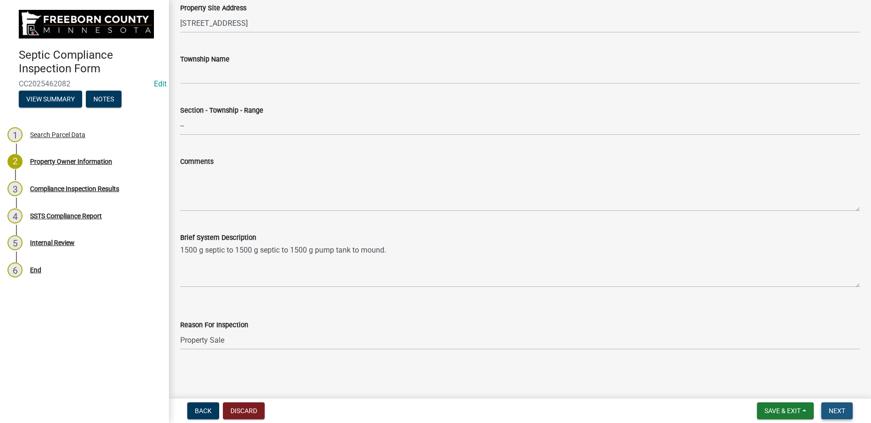
click at [839, 412] on span "Next" at bounding box center [837, 411] width 16 height 8
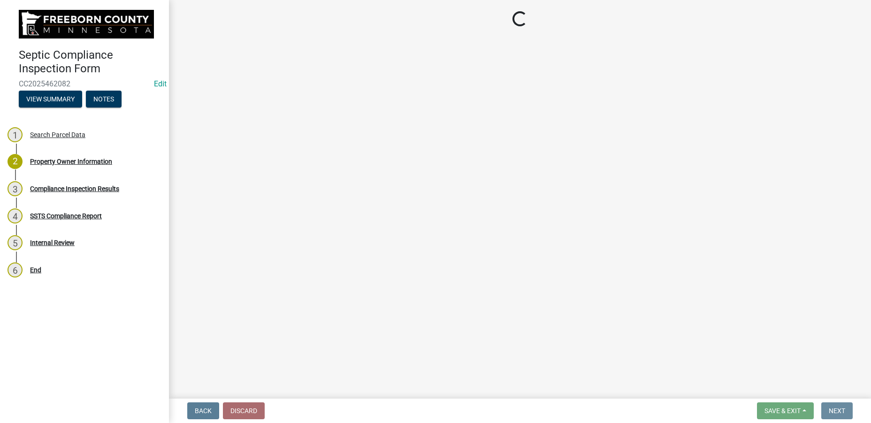
scroll to position [0, 0]
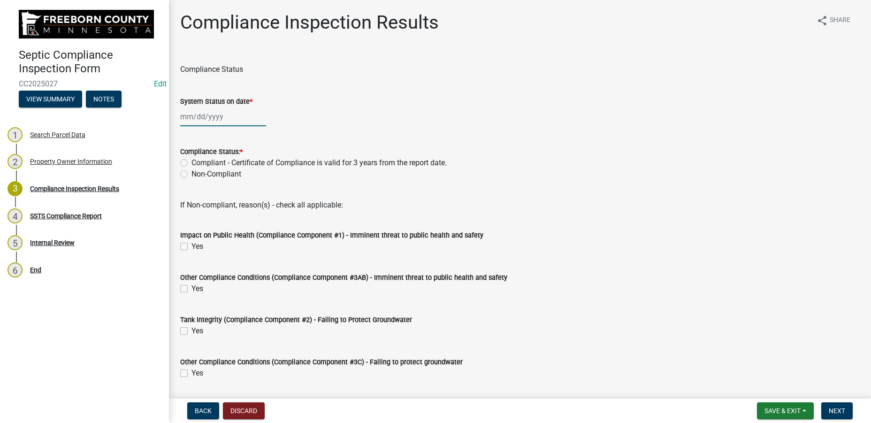
click at [196, 122] on input "System Status on date *" at bounding box center [223, 116] width 86 height 19
select select "8"
select select "2025"
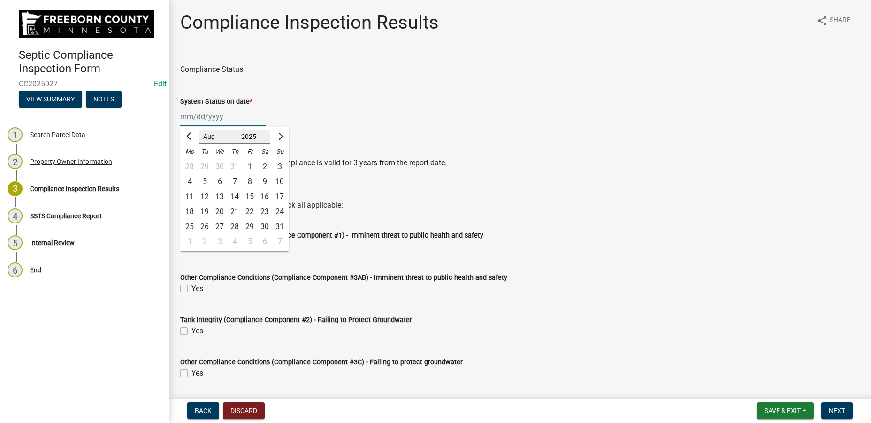
click at [196, 122] on input "System Status on date *" at bounding box center [223, 116] width 86 height 19
click at [194, 117] on input "System Status on date *" at bounding box center [223, 116] width 86 height 19
type input "[DATE]"
click at [367, 63] on div "Compliance Status" at bounding box center [520, 64] width 680 height 23
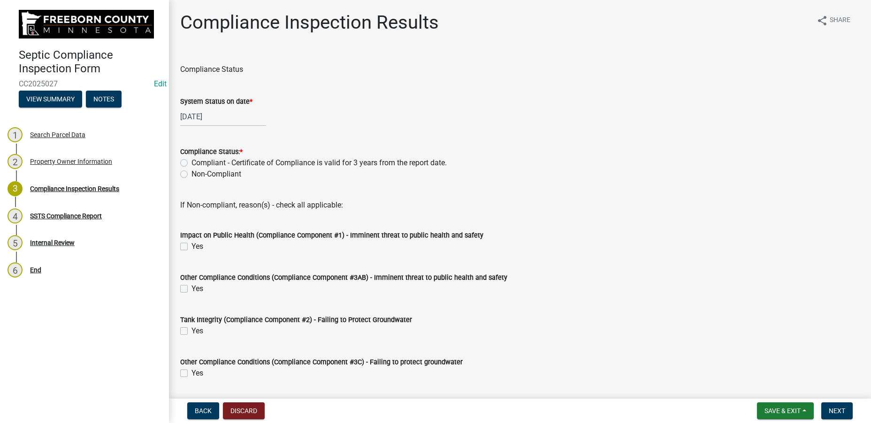
click at [191, 163] on label "Compliant - Certificate of Compliance is valid for 3 years from the report date." at bounding box center [318, 162] width 255 height 11
click at [191, 163] on input "Compliant - Certificate of Compliance is valid for 3 years from the report date." at bounding box center [194, 160] width 6 height 6
radio input "true"
click at [584, 214] on wm-data-entity-input "If Non-compliant, reason(s) - check all applicable:" at bounding box center [520, 203] width 680 height 30
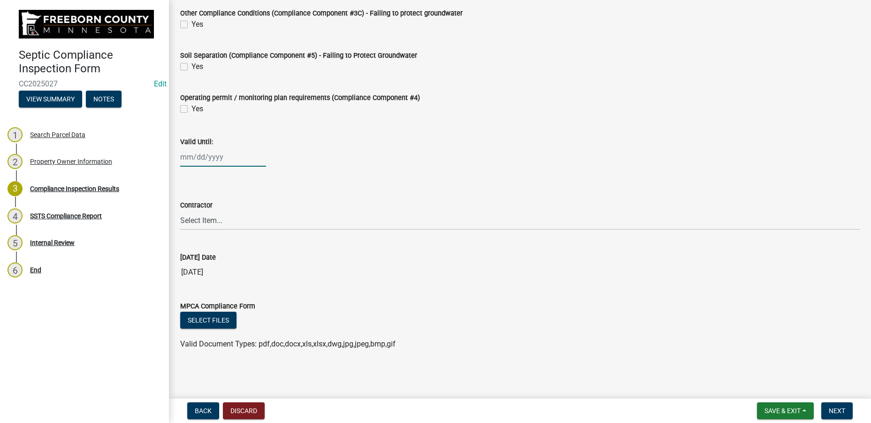
click at [194, 154] on input "Valid Until:" at bounding box center [223, 156] width 86 height 19
select select "8"
select select "2025"
click at [194, 154] on input "Valid Until:" at bounding box center [223, 156] width 86 height 19
type input "[DATE]"
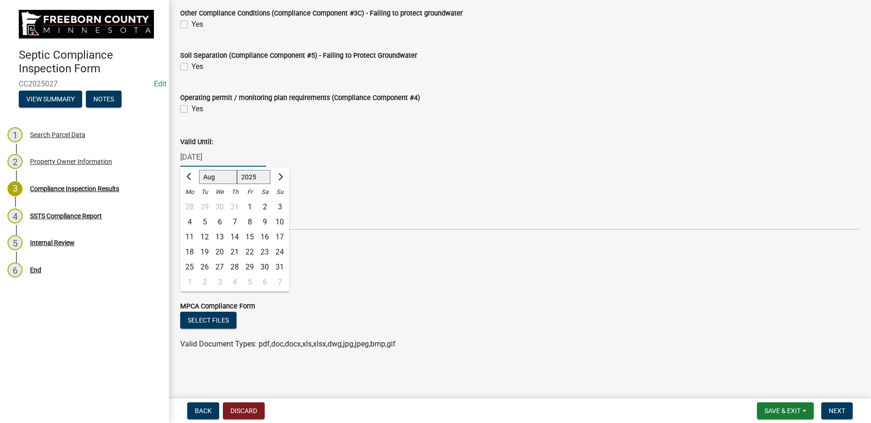
click at [342, 193] on form "Contractor Select Item... P & L Excavating Precision Septic Services [PERSON_NA…" at bounding box center [520, 209] width 680 height 42
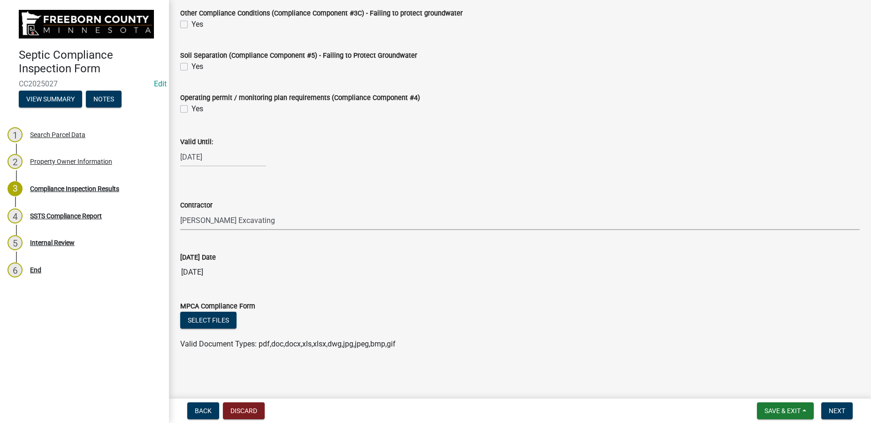
click option "[PERSON_NAME] Excavating" at bounding box center [0, 0] width 0 height 0
select select "88f0f7dd-d716-494e-81d6-1dc099b407a5"
click at [843, 409] on span "Next" at bounding box center [837, 411] width 16 height 8
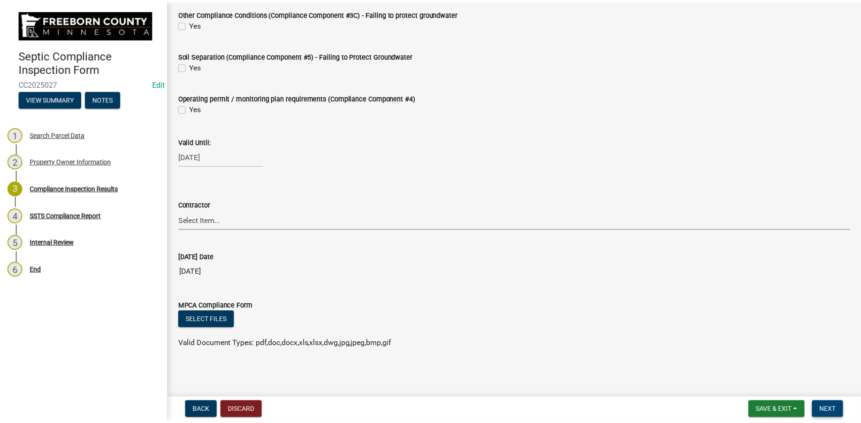
scroll to position [0, 0]
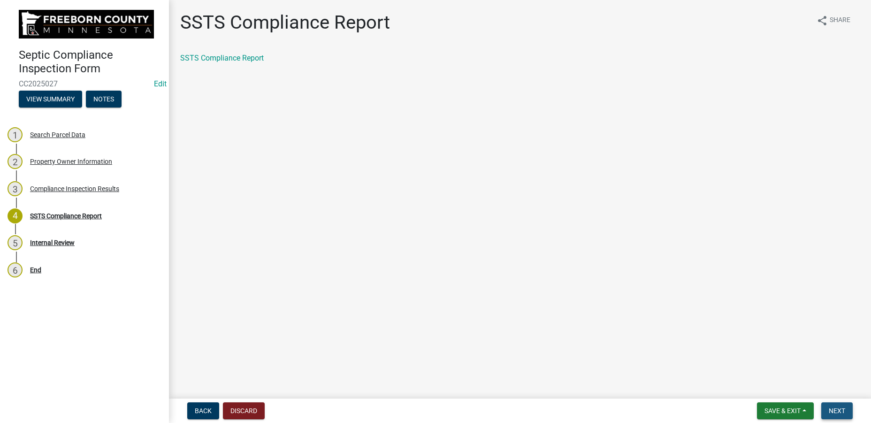
click at [843, 409] on span "Next" at bounding box center [837, 411] width 16 height 8
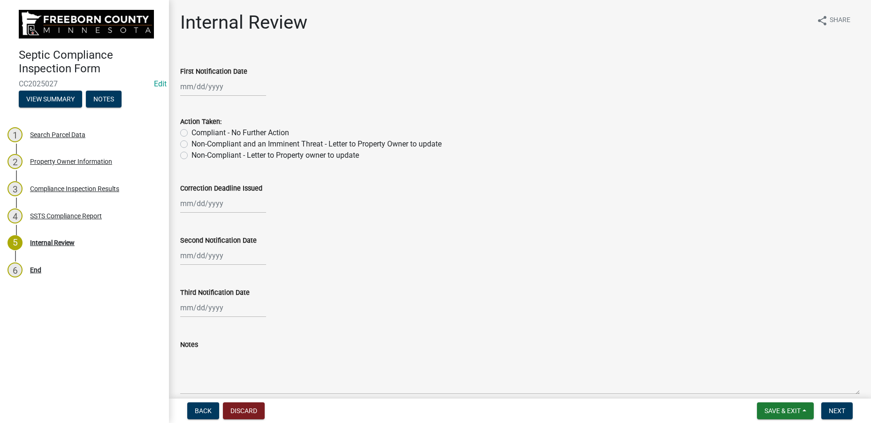
click at [214, 130] on label "Compliant - No Further Action" at bounding box center [240, 132] width 98 height 11
click at [198, 130] on input "Compliant - No Further Action" at bounding box center [194, 130] width 6 height 6
radio input "true"
click at [838, 406] on button "Next" at bounding box center [836, 410] width 31 height 17
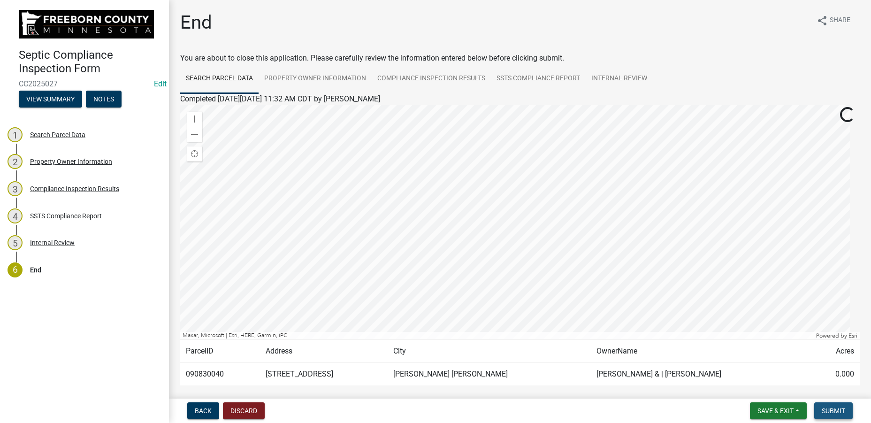
click at [838, 406] on button "Submit" at bounding box center [833, 410] width 38 height 17
